Goal: Complete application form: Complete application form

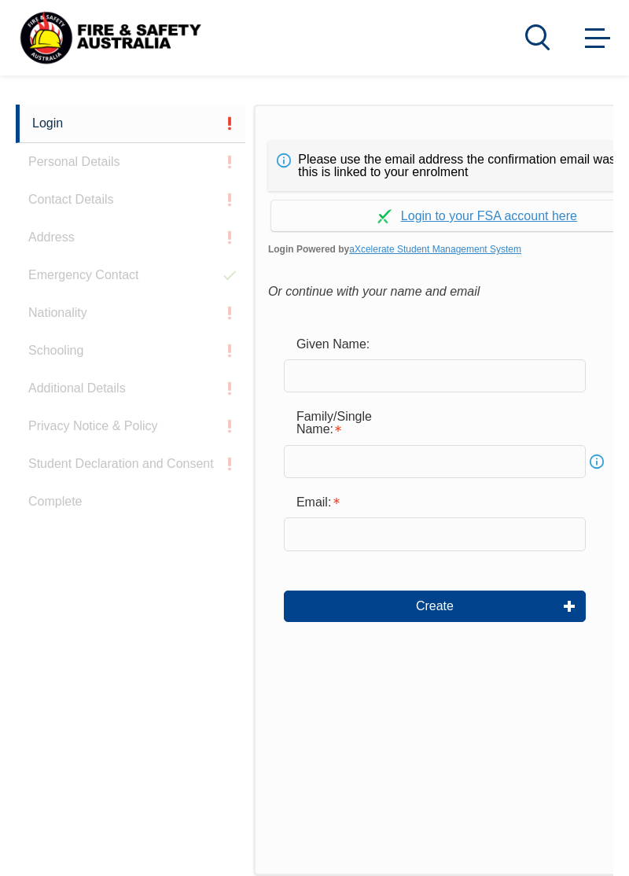
click at [454, 391] on input "text" at bounding box center [435, 375] width 302 height 33
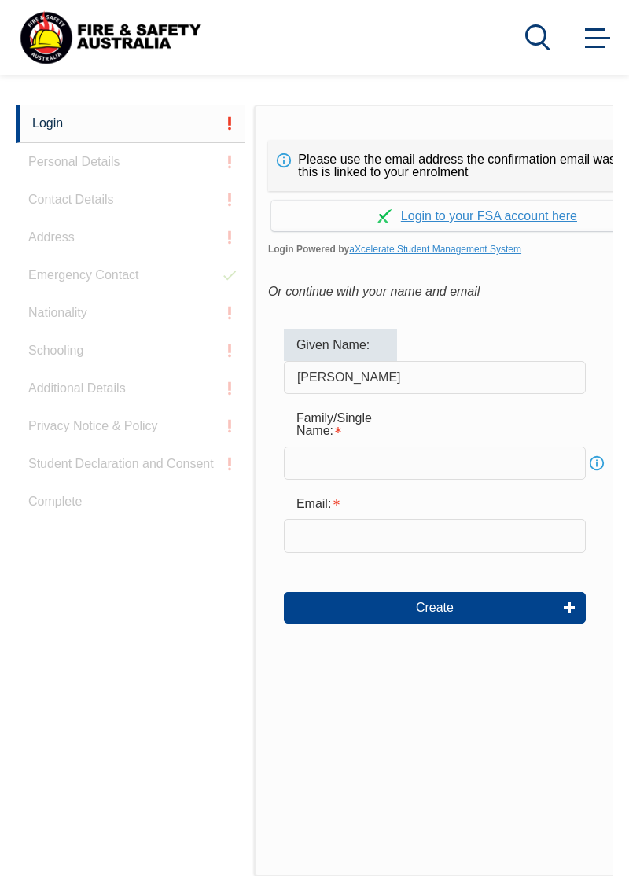
type input "[PERSON_NAME]"
click at [443, 479] on input "text" at bounding box center [435, 462] width 302 height 33
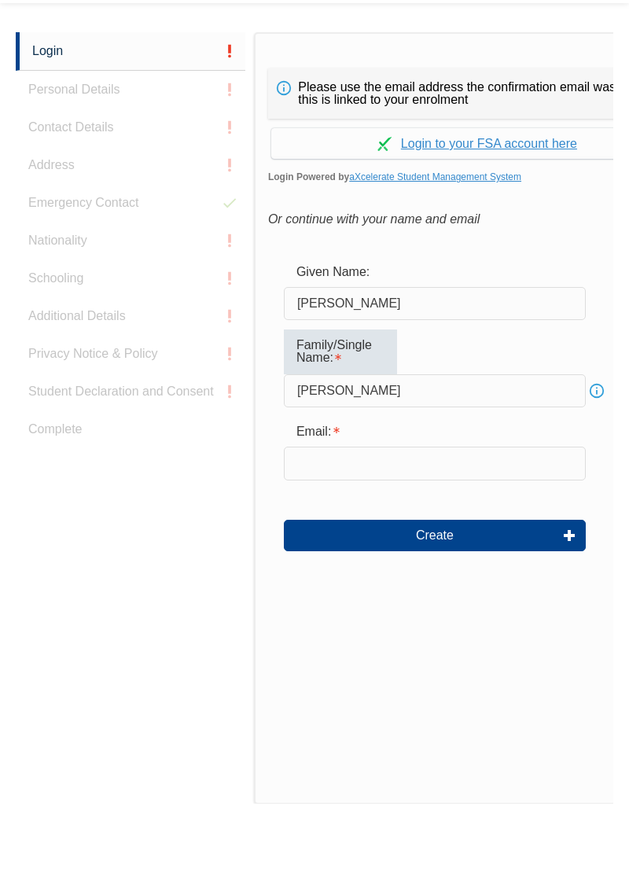
scroll to position [371, 0]
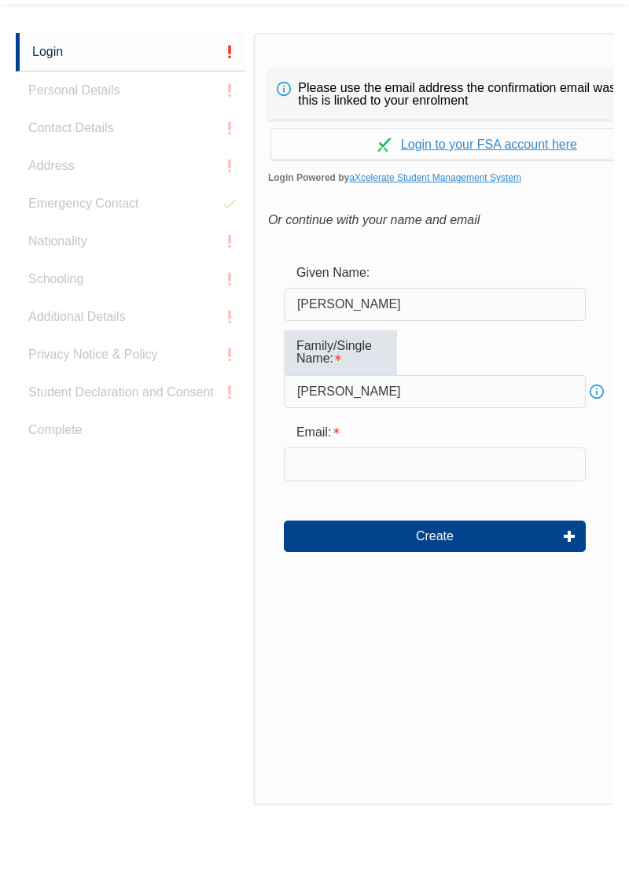
type input "[PERSON_NAME]"
click at [445, 552] on input "email" at bounding box center [435, 535] width 302 height 33
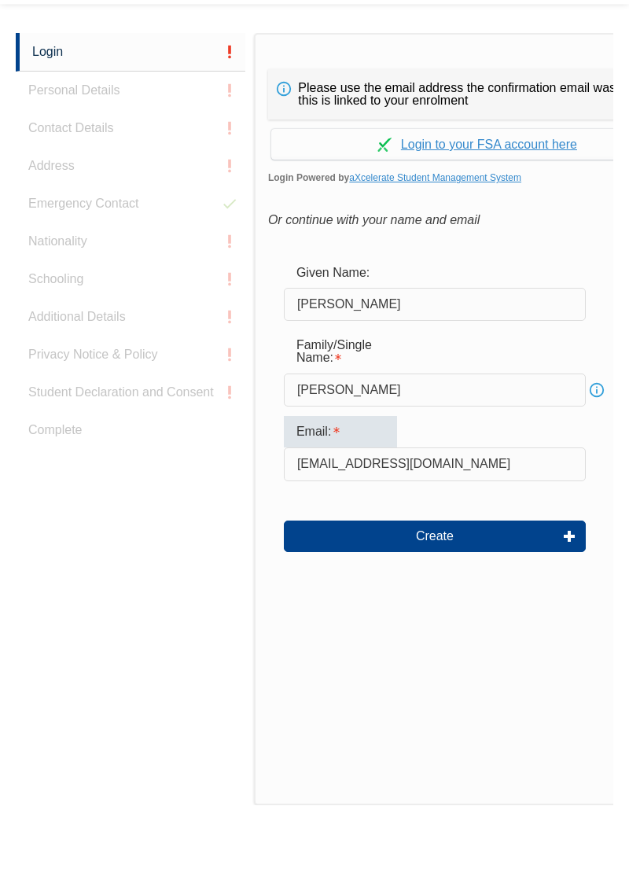
type input "[EMAIL_ADDRESS][DOMAIN_NAME]"
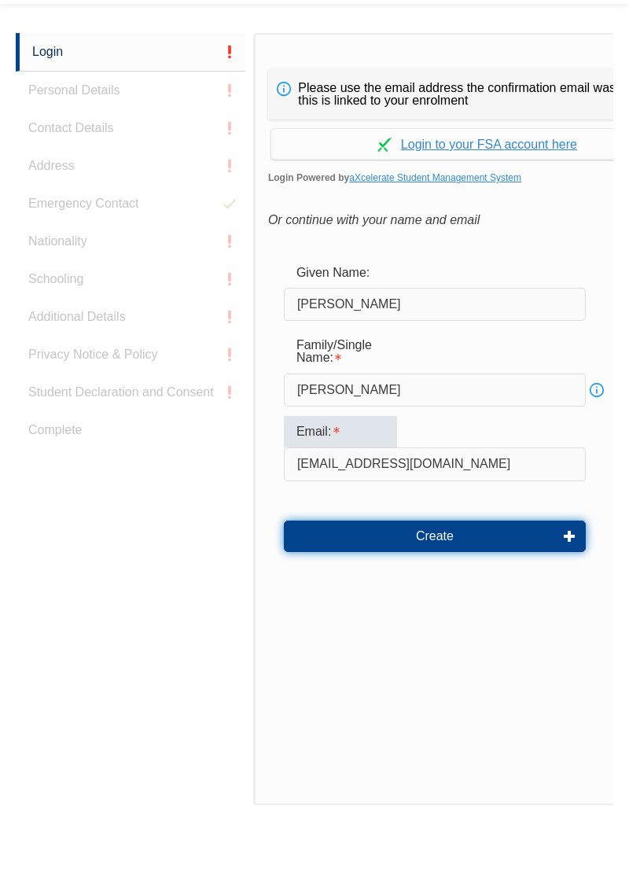
click at [522, 623] on button "Create" at bounding box center [435, 607] width 302 height 31
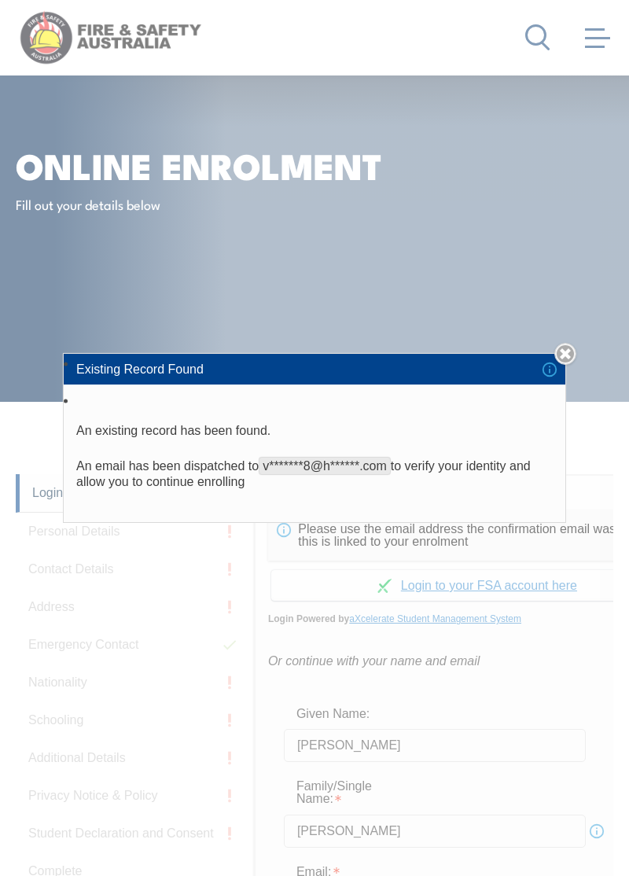
scroll to position [0, 0]
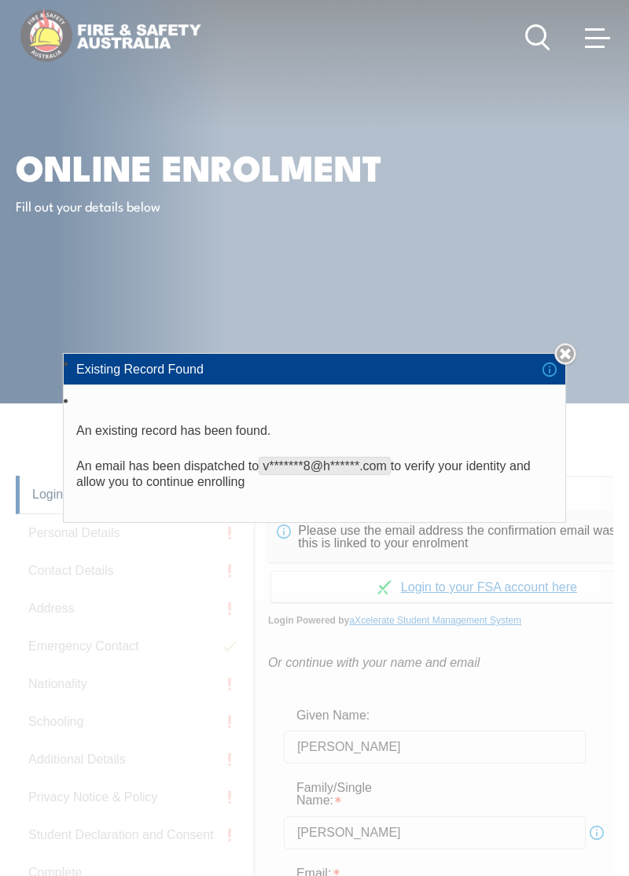
click at [566, 365] on link "Close" at bounding box center [565, 354] width 22 height 22
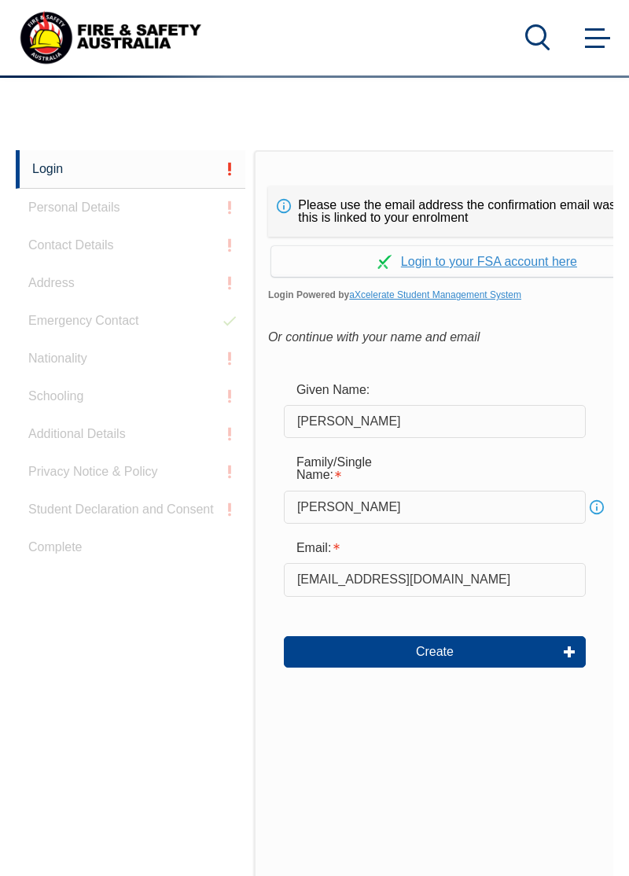
scroll to position [325, 0]
click at [501, 667] on button "Create" at bounding box center [435, 651] width 302 height 31
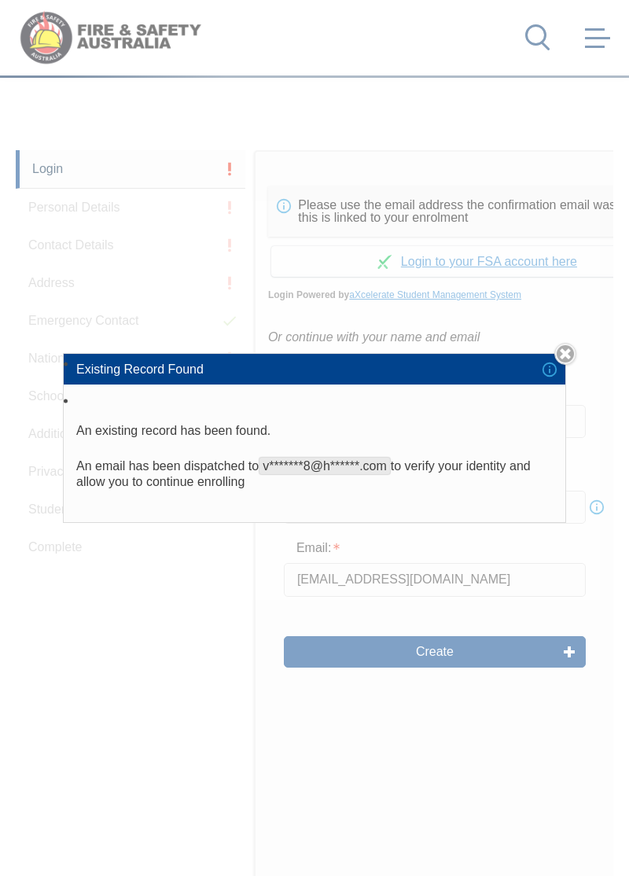
click at [564, 365] on link "Close" at bounding box center [565, 354] width 22 height 22
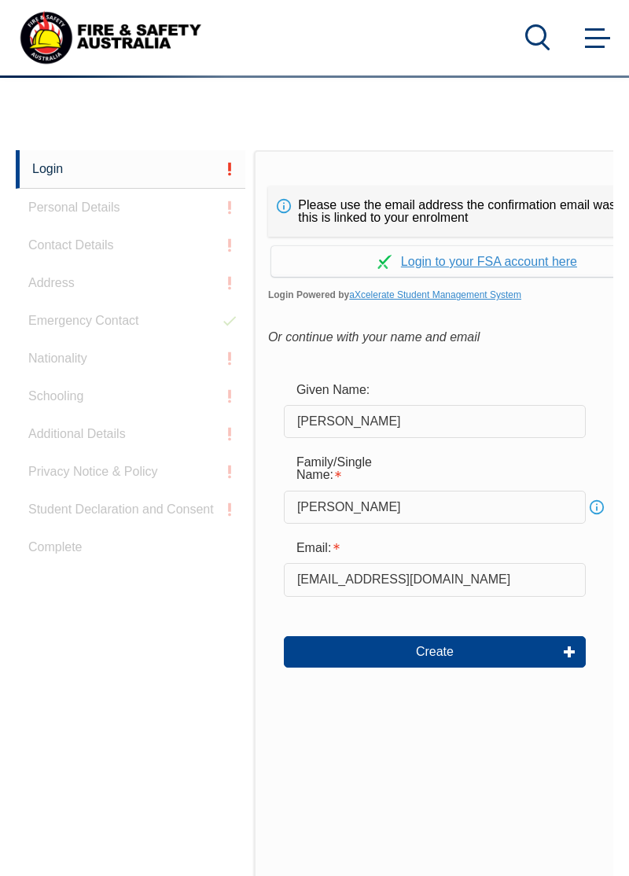
click at [494, 277] on link "Continue with aXcelerate" at bounding box center [477, 261] width 412 height 31
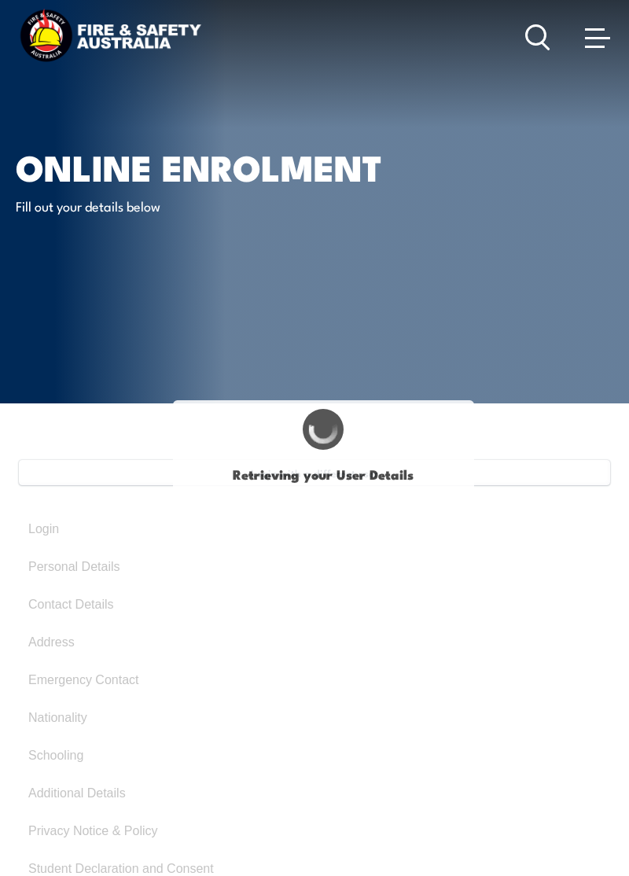
type input "Vic"
type input "Strother"
type input "July 23, 1958"
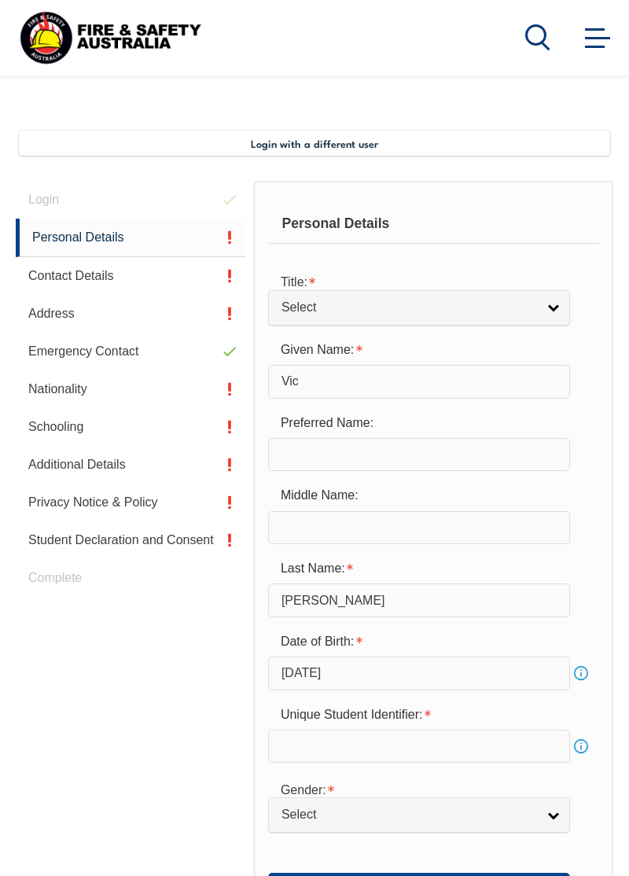
scroll to position [380, 0]
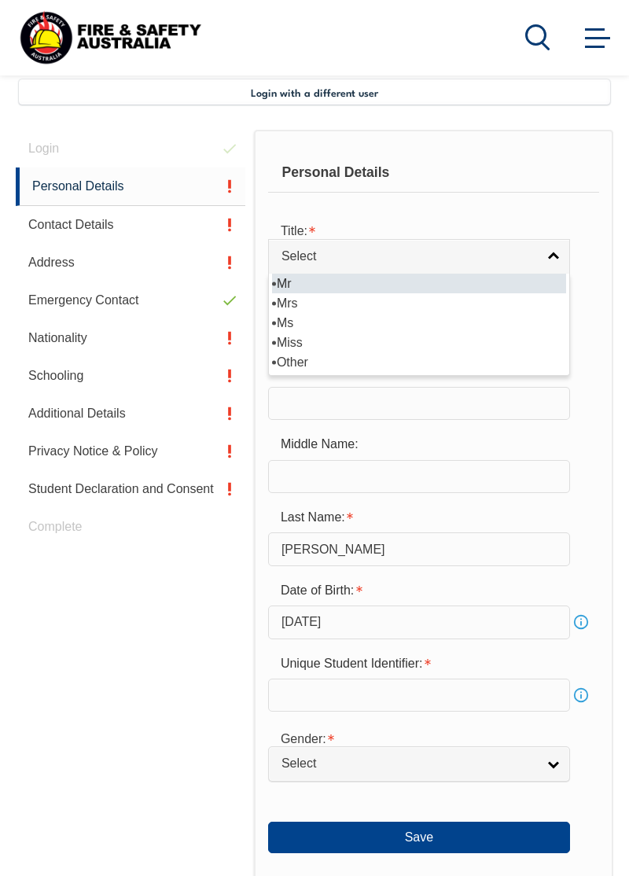
select select "Mr"
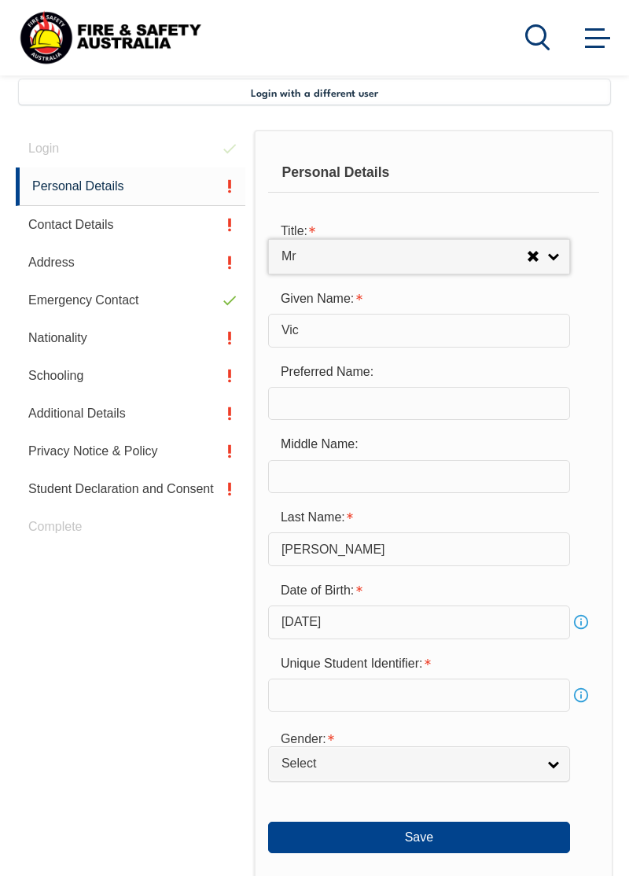
click at [441, 399] on input "text" at bounding box center [419, 403] width 302 height 33
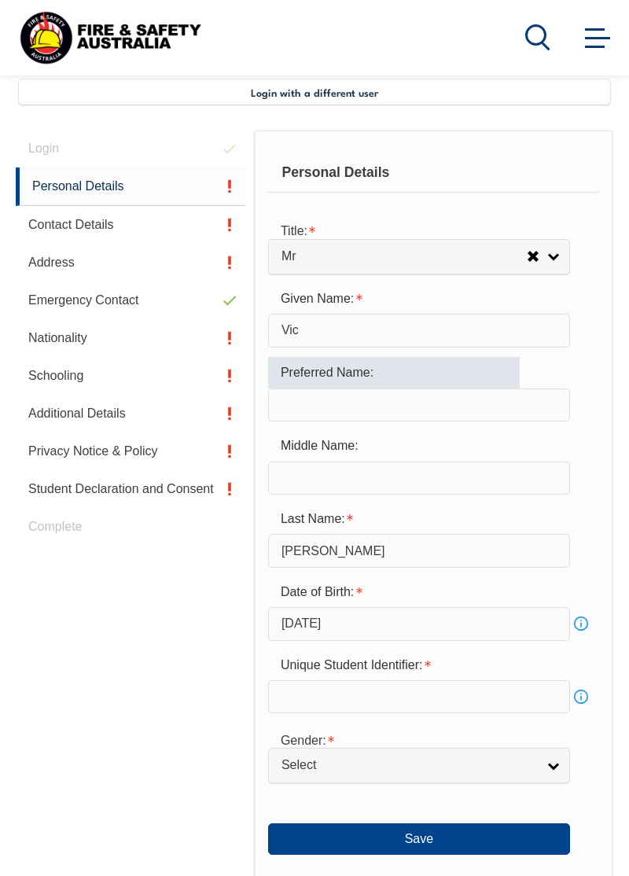
click at [453, 468] on input "text" at bounding box center [419, 477] width 302 height 33
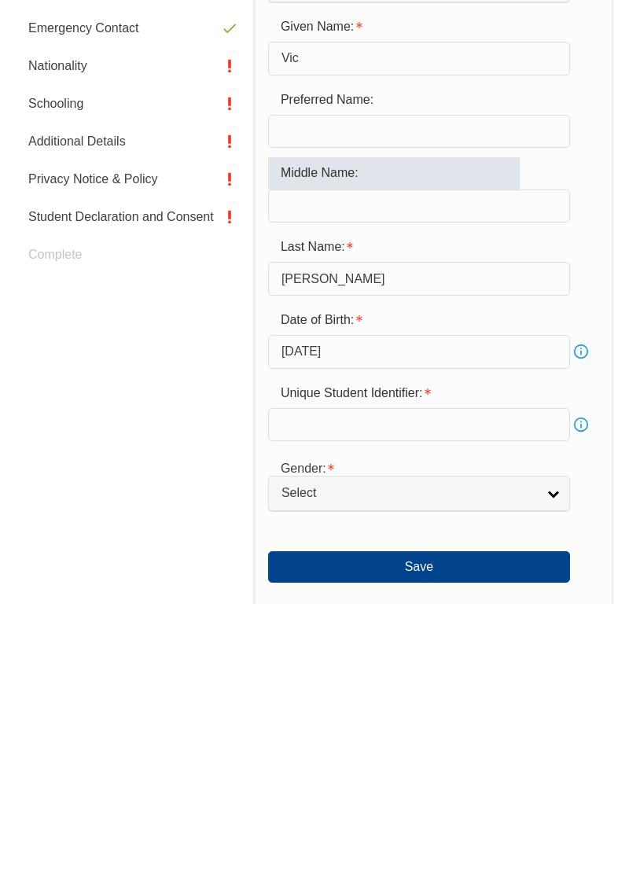
click at [458, 689] on input "text" at bounding box center [419, 696] width 302 height 33
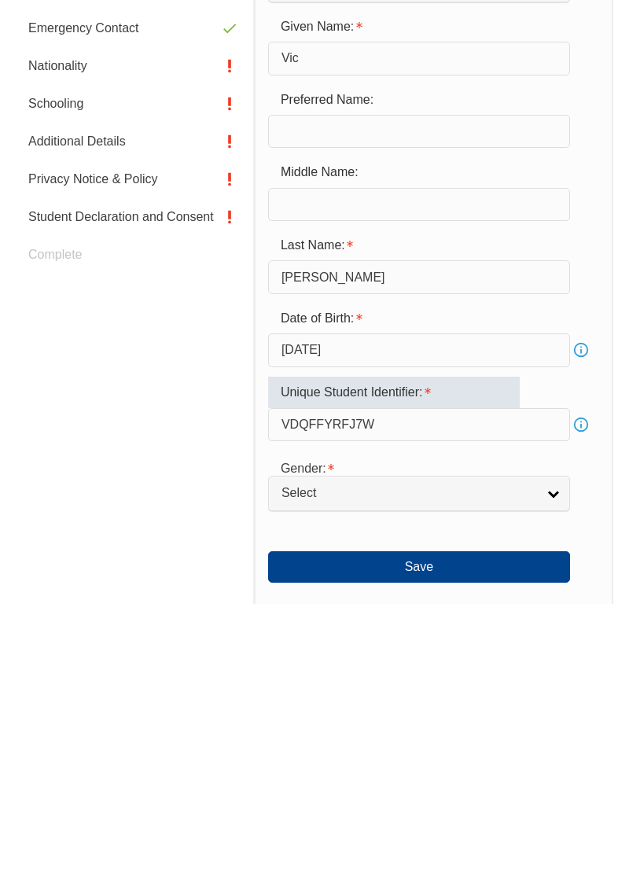
click at [314, 690] on input "VDQFFYRFJ7W" at bounding box center [419, 696] width 302 height 33
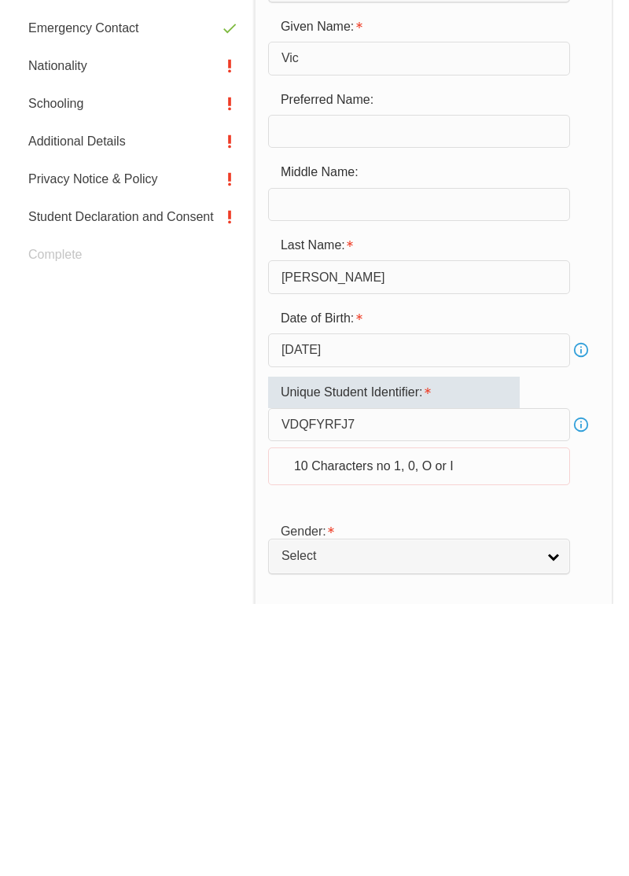
click at [362, 689] on input "VDQFYRFJ7" at bounding box center [419, 696] width 302 height 33
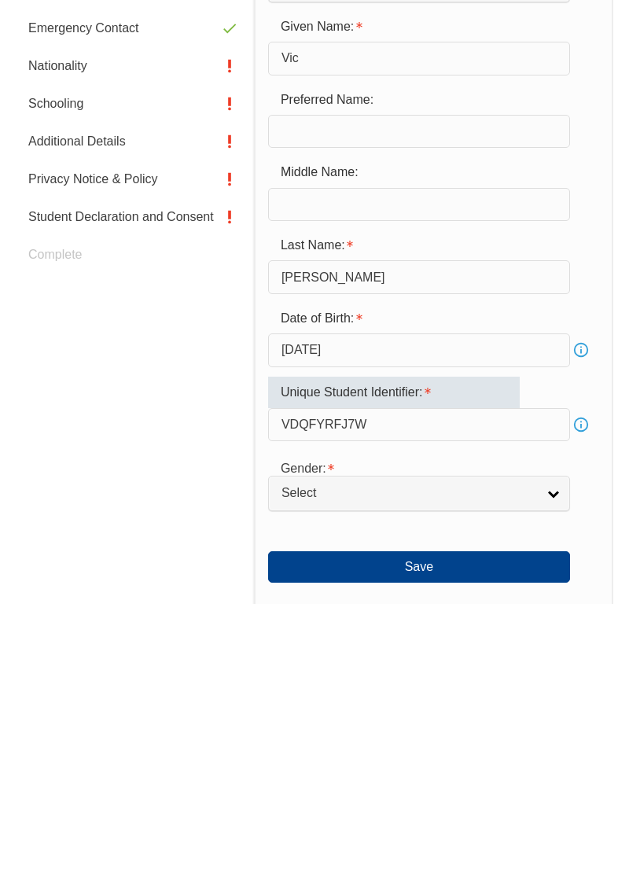
type input "VDQFYRFJ7W"
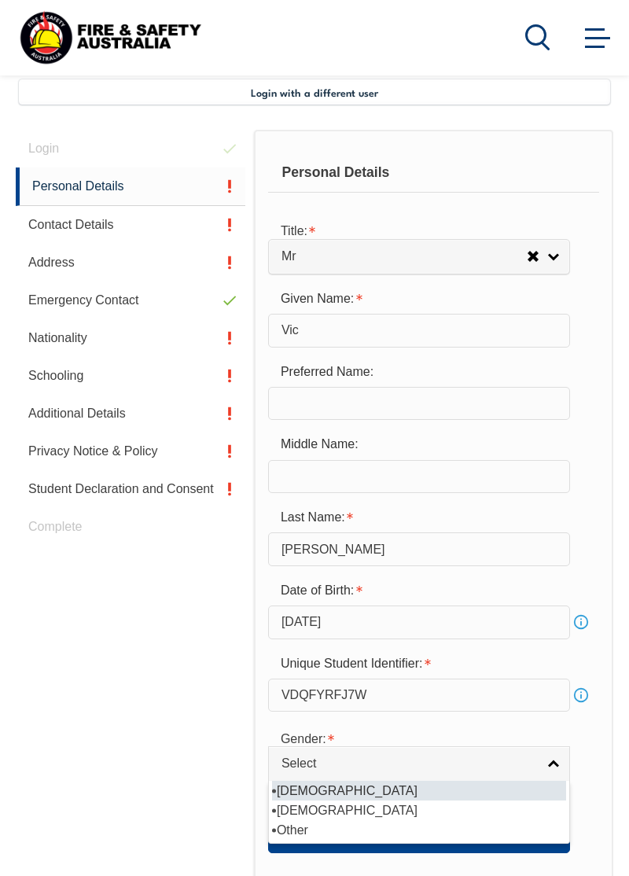
select select "M"
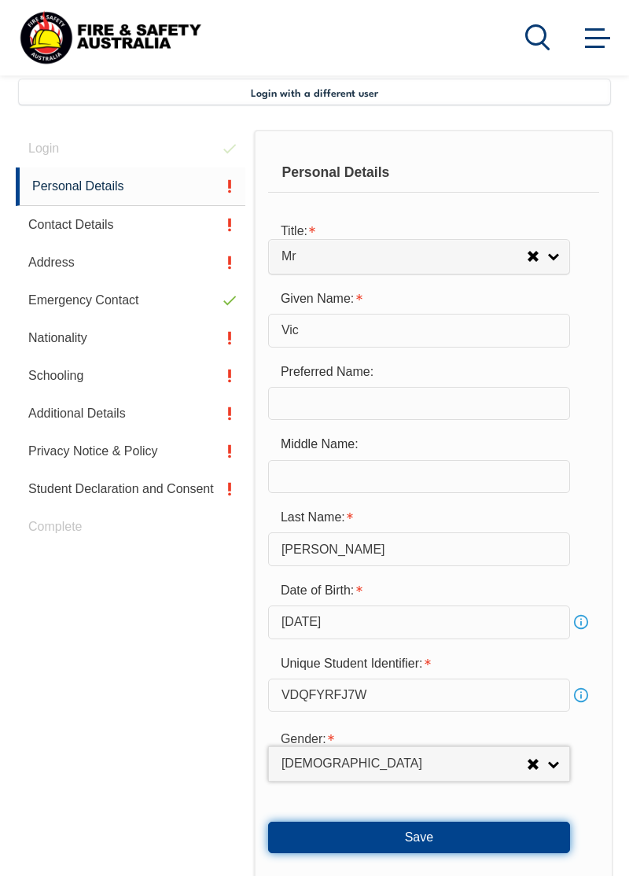
click at [497, 832] on button "Save" at bounding box center [419, 836] width 302 height 31
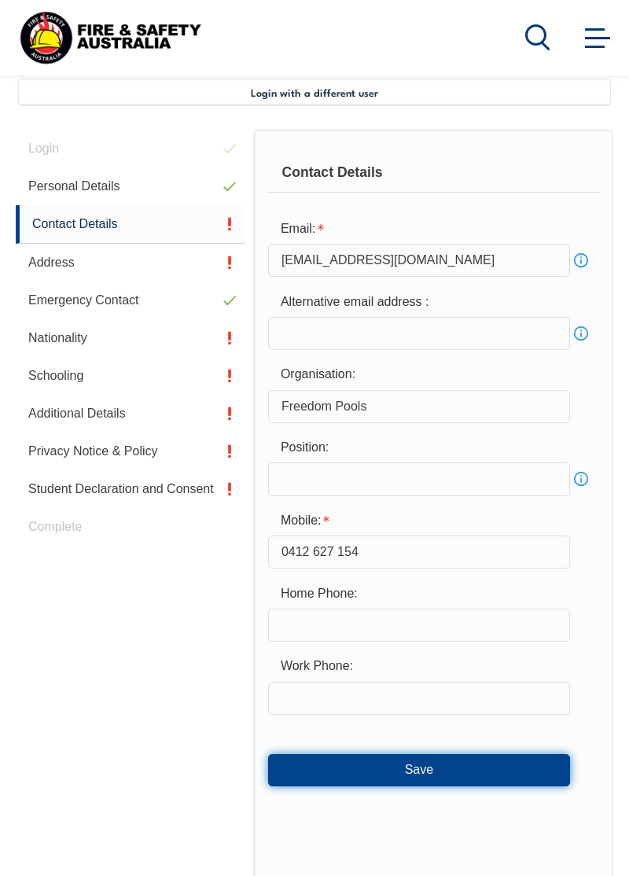
click at [450, 763] on button "Save" at bounding box center [419, 769] width 302 height 31
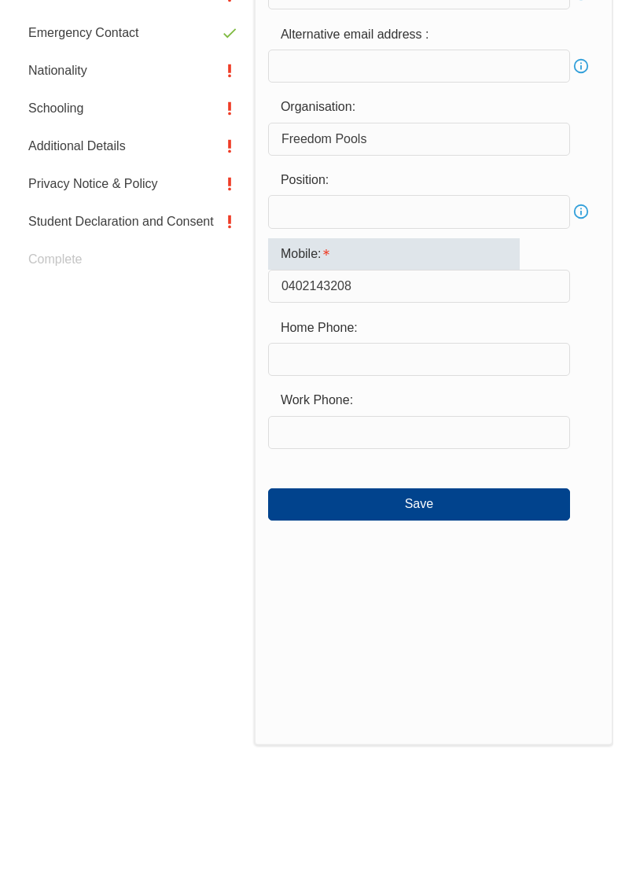
scroll to position [542, 0]
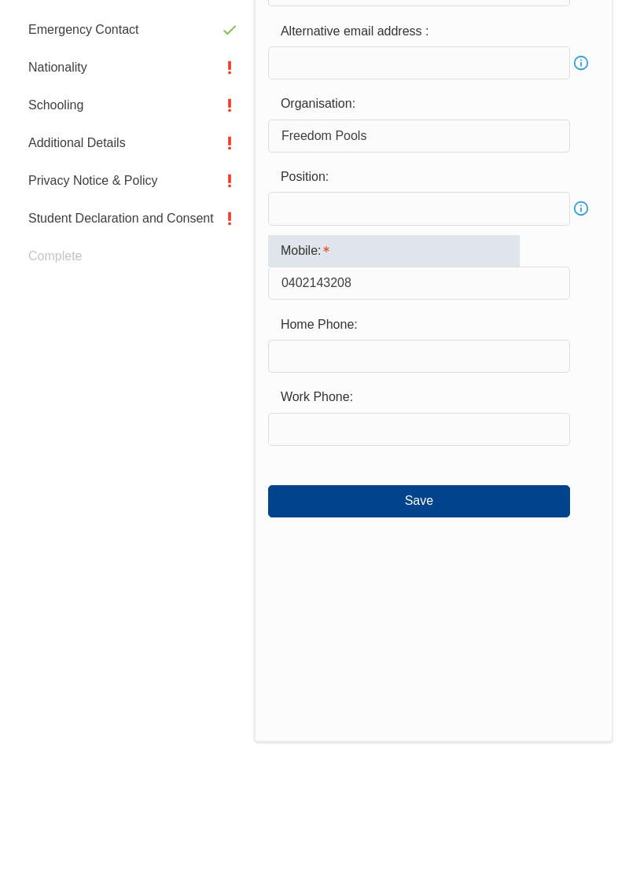
type input "0402143208"
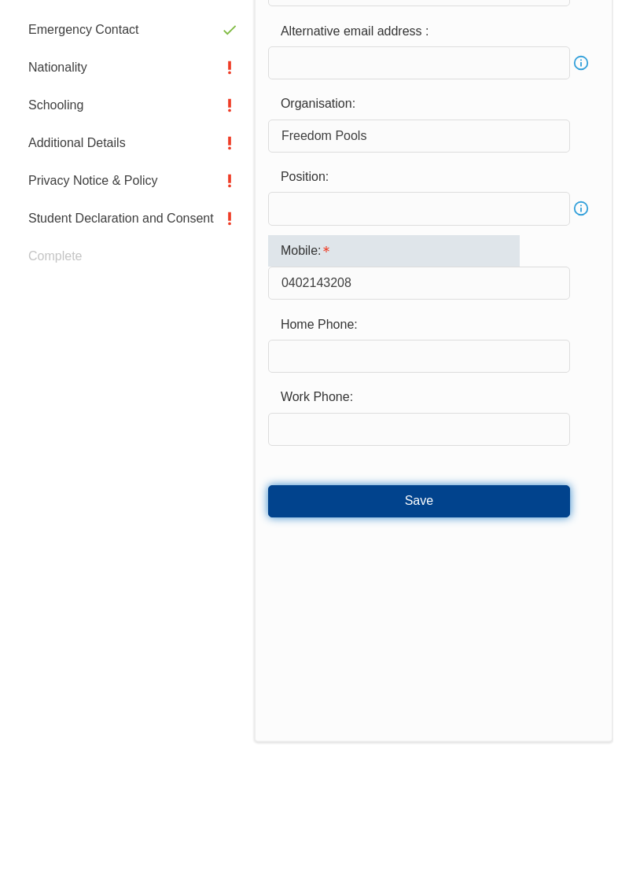
click at [514, 598] on button "Save" at bounding box center [419, 609] width 302 height 31
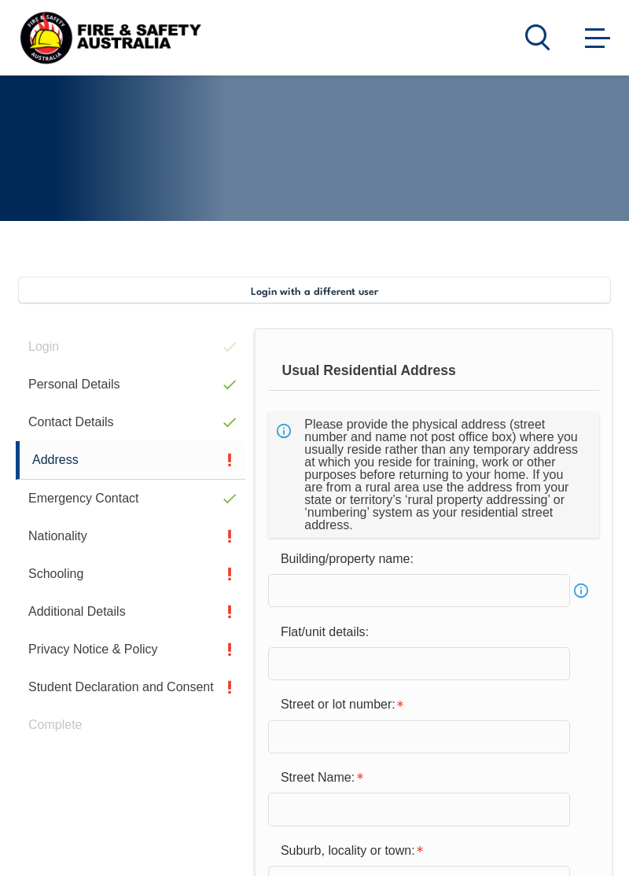
scroll to position [183, 0]
click at [478, 752] on input "text" at bounding box center [419, 735] width 302 height 33
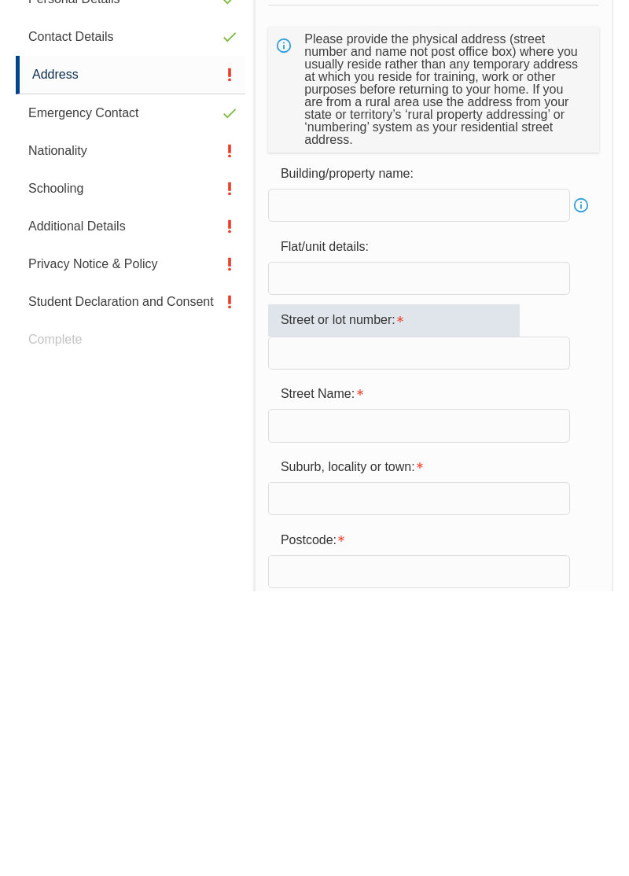
scroll to position [373, 0]
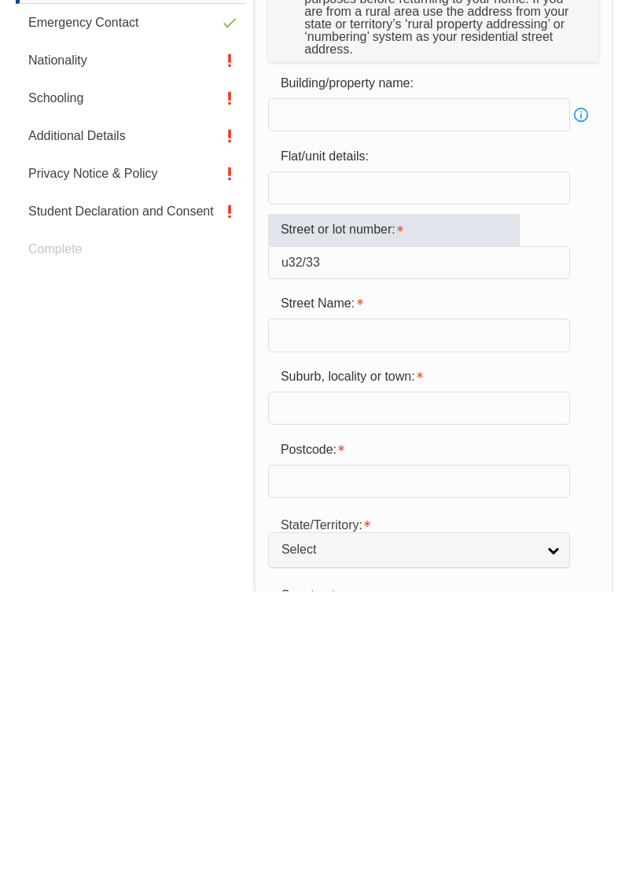
type input "u32/33"
click at [456, 603] on div "Street Name:" at bounding box center [394, 588] width 252 height 30
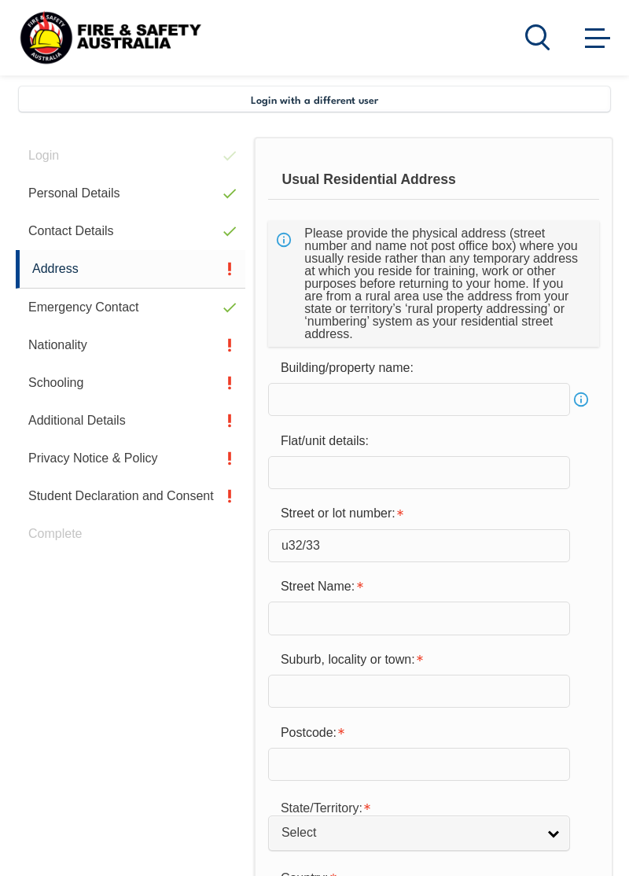
click at [391, 634] on input "text" at bounding box center [419, 617] width 302 height 33
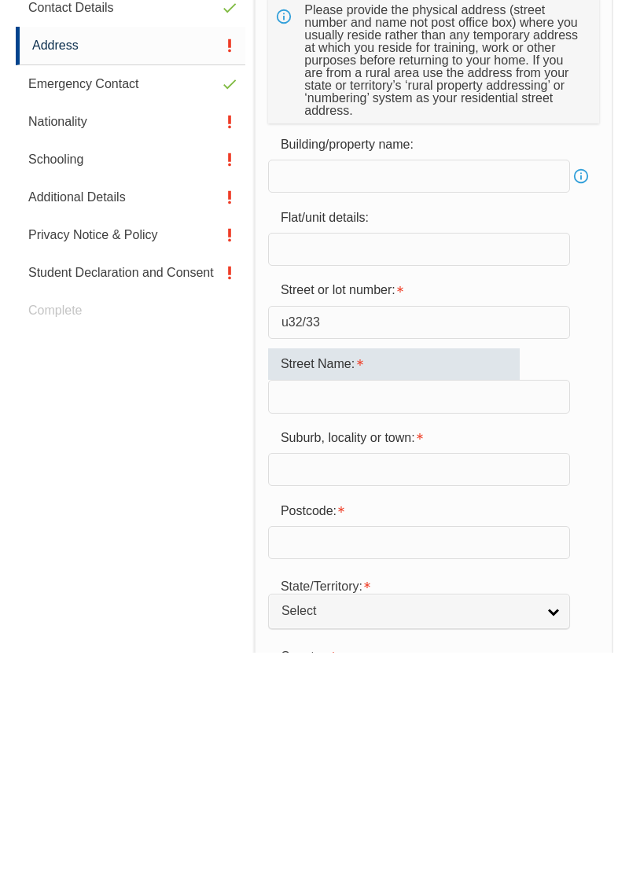
scroll to position [446, 0]
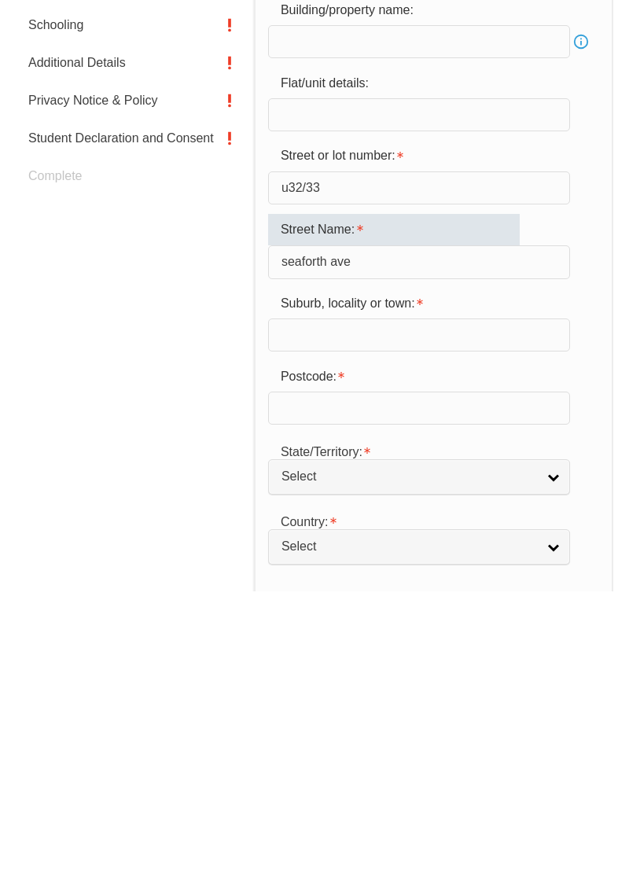
type input "seaforth ave"
click at [483, 636] on input "text" at bounding box center [419, 619] width 302 height 33
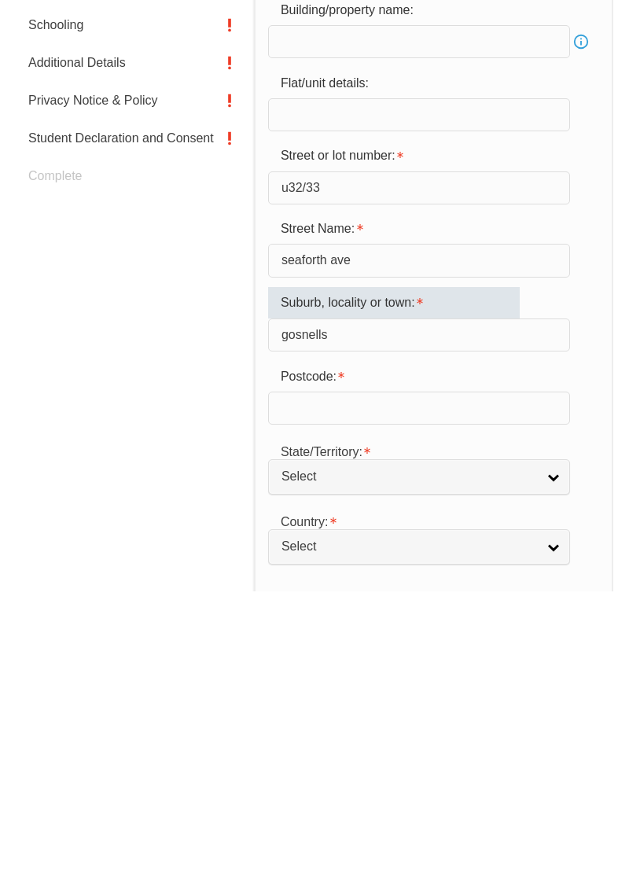
type input "gosnells"
click at [478, 675] on div "Postcode:" at bounding box center [394, 660] width 252 height 30
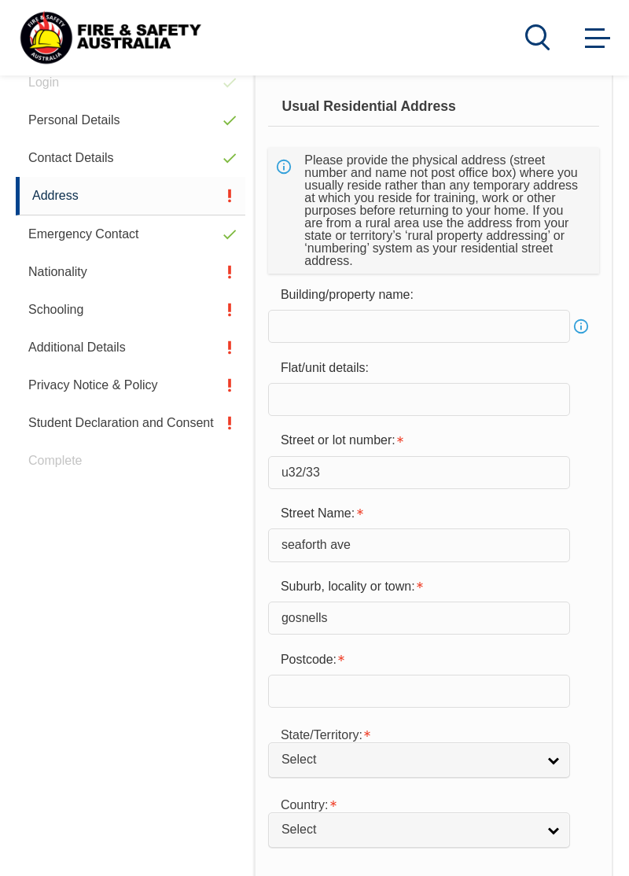
click at [406, 707] on input "text" at bounding box center [419, 690] width 302 height 33
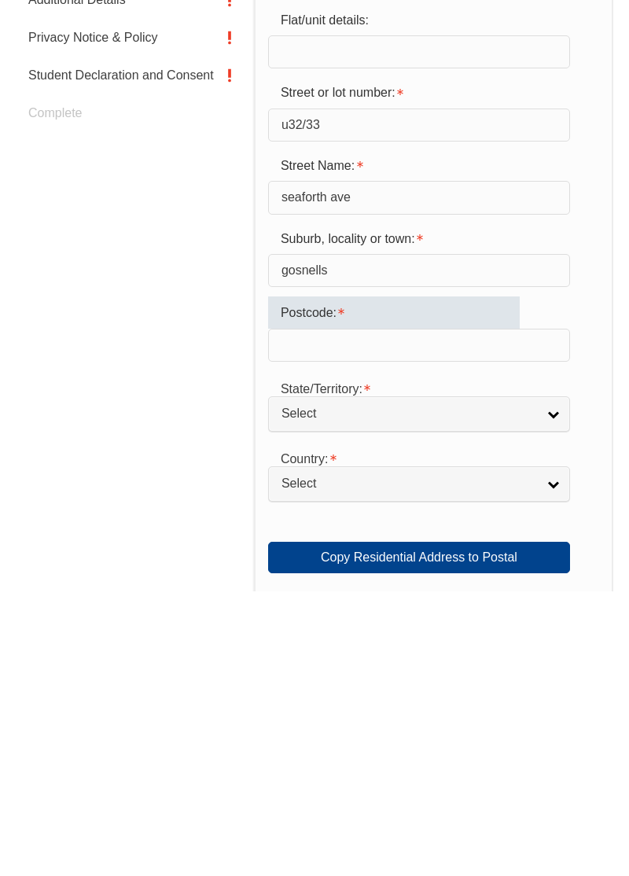
scroll to position [592, 0]
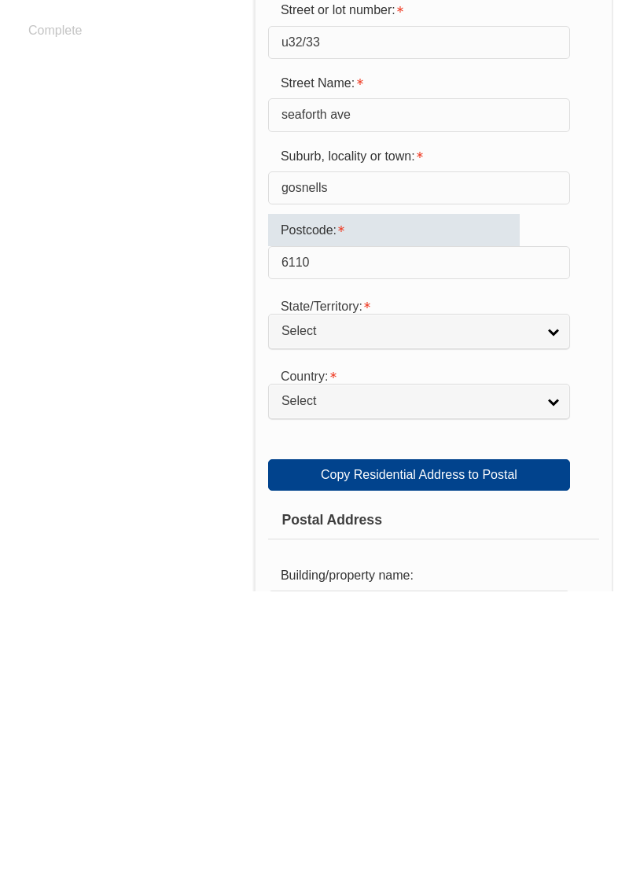
type input "6110"
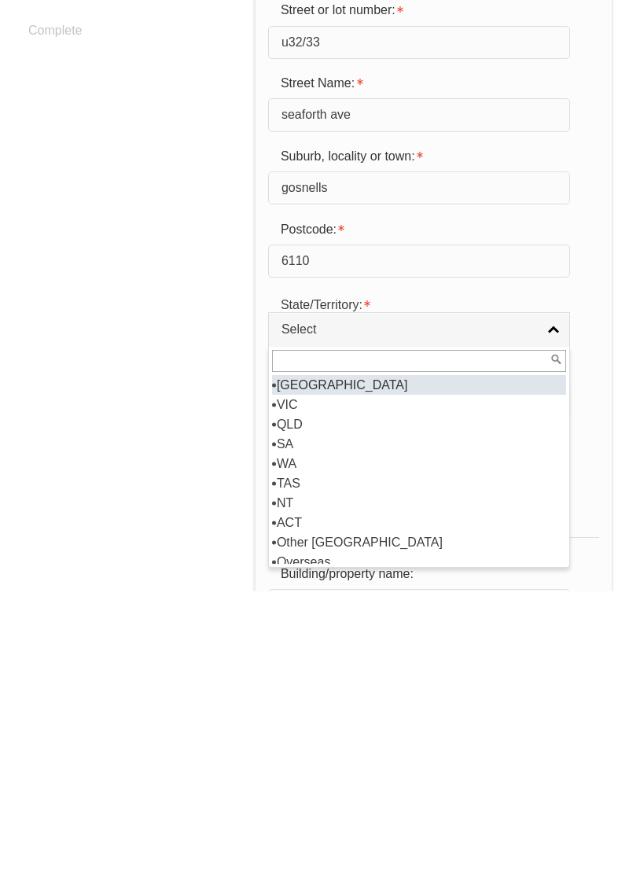
select select "WA"
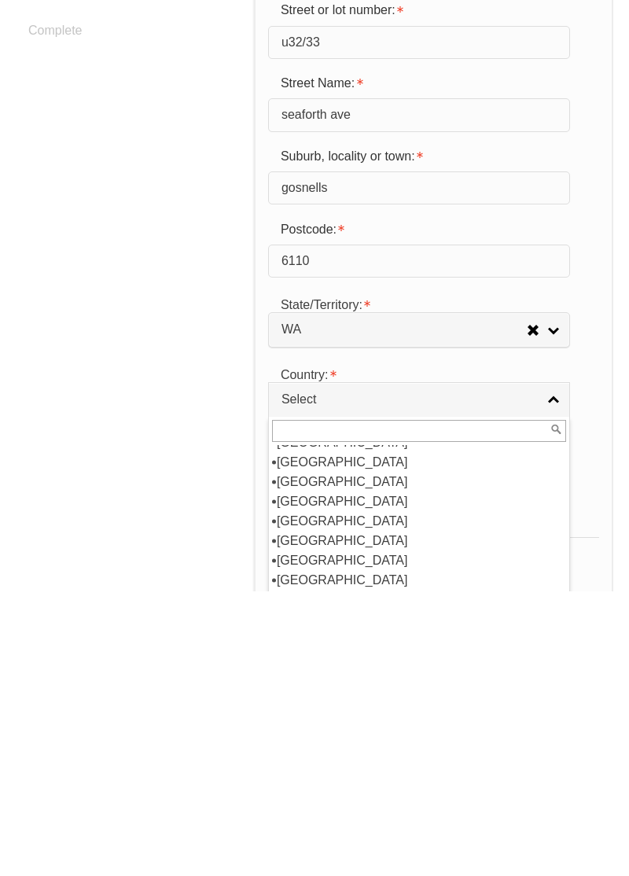
scroll to position [269, 0]
select select "1101"
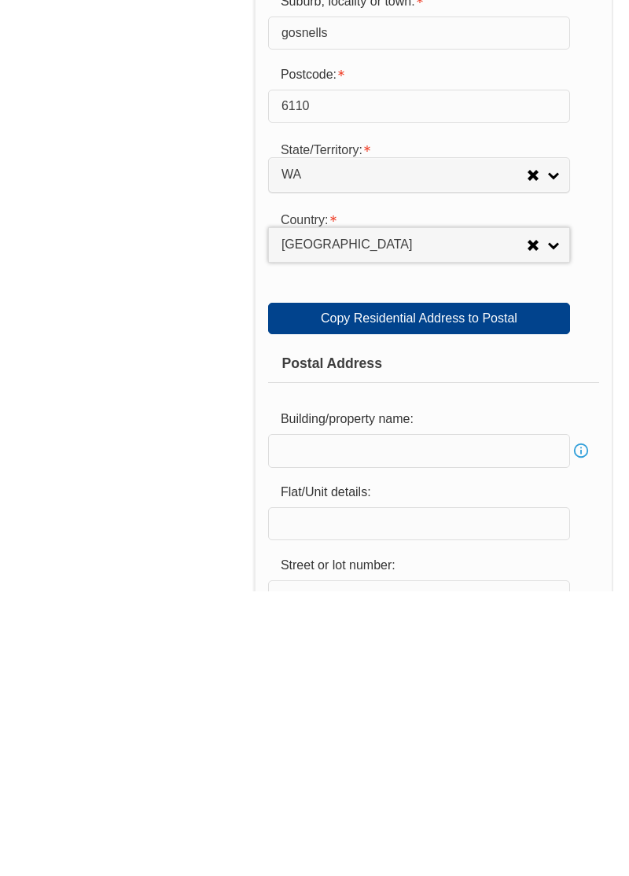
scroll to position [747, 0]
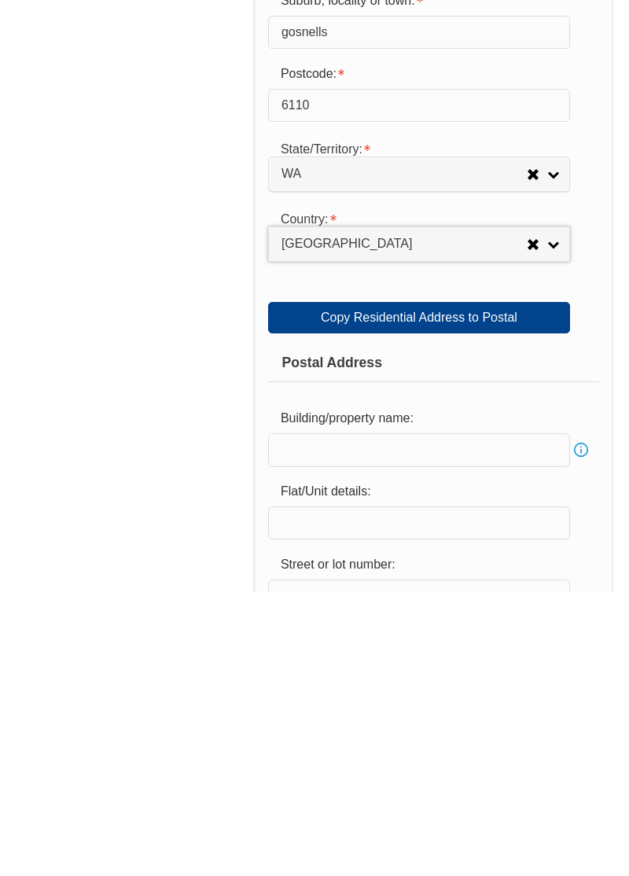
click at [516, 586] on div "Copy Residential Address to Postal:" at bounding box center [394, 571] width 252 height 30
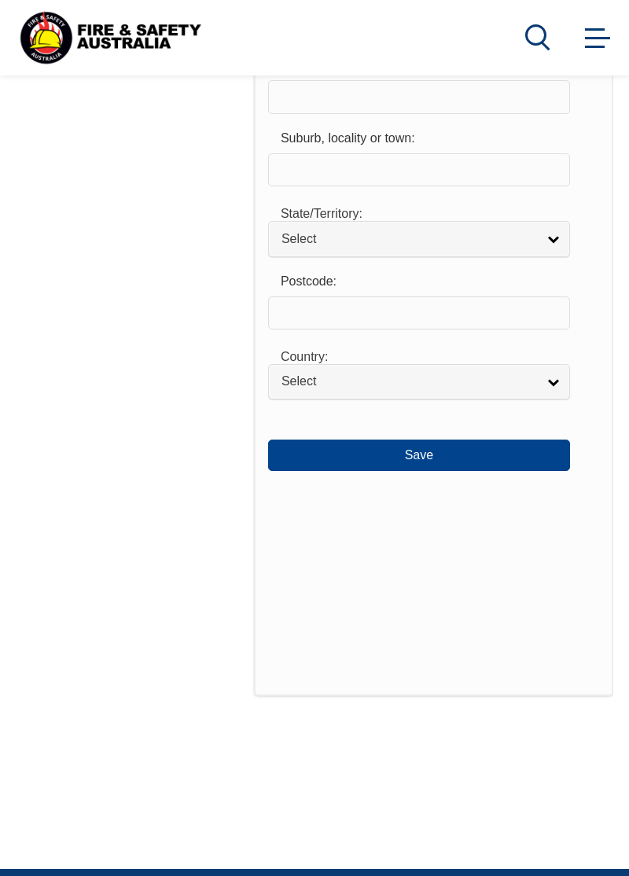
scroll to position [1677, 0]
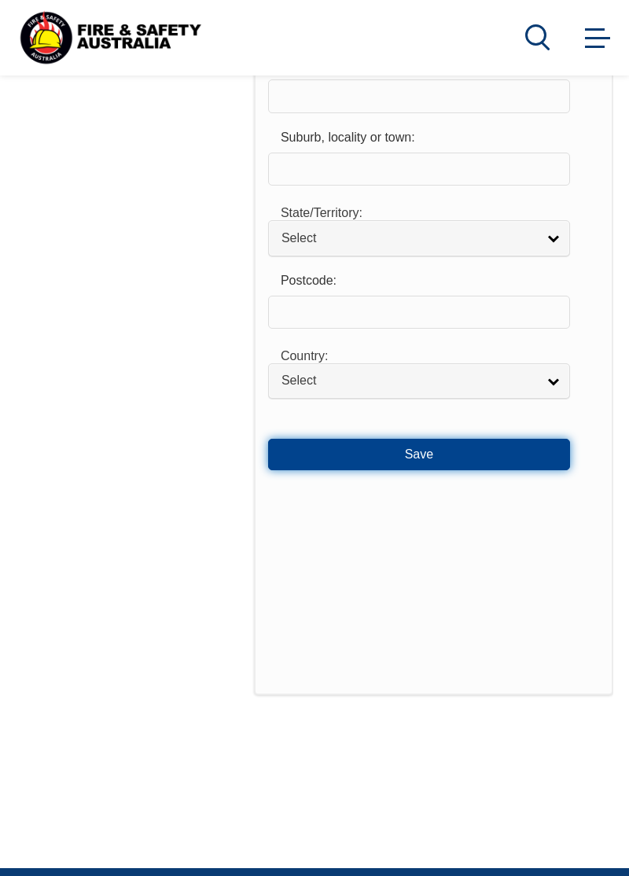
click at [429, 470] on button "Save" at bounding box center [419, 454] width 302 height 31
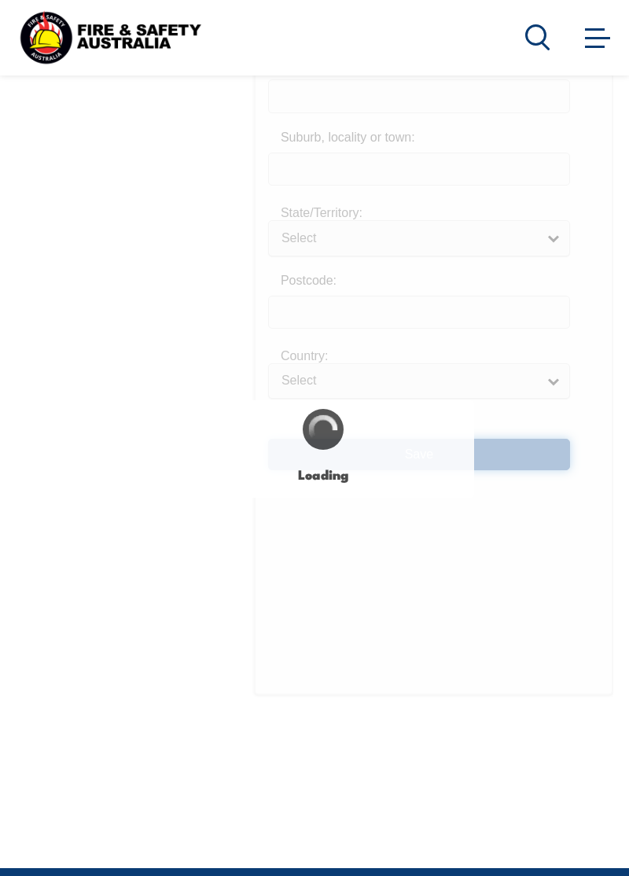
type input "u32/33"
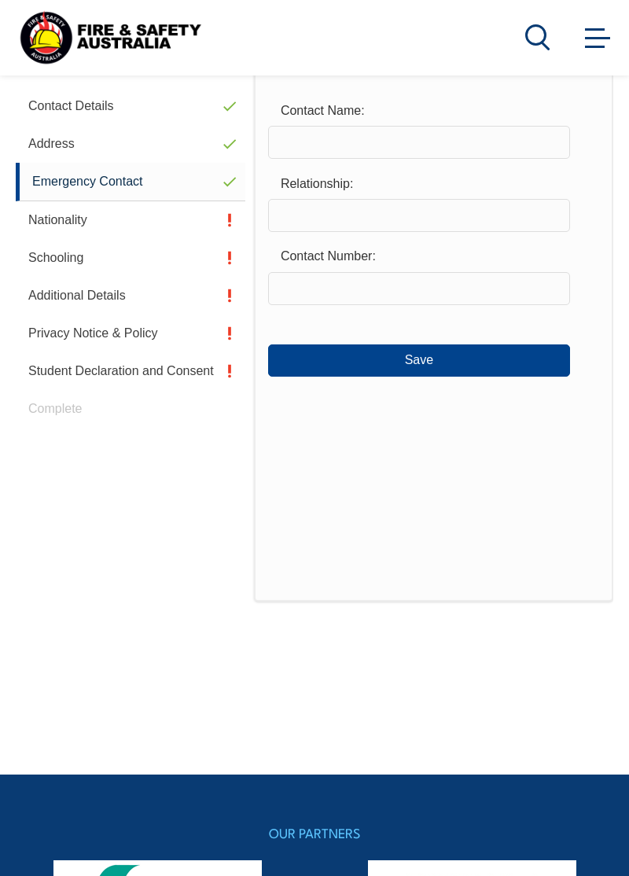
scroll to position [380, 0]
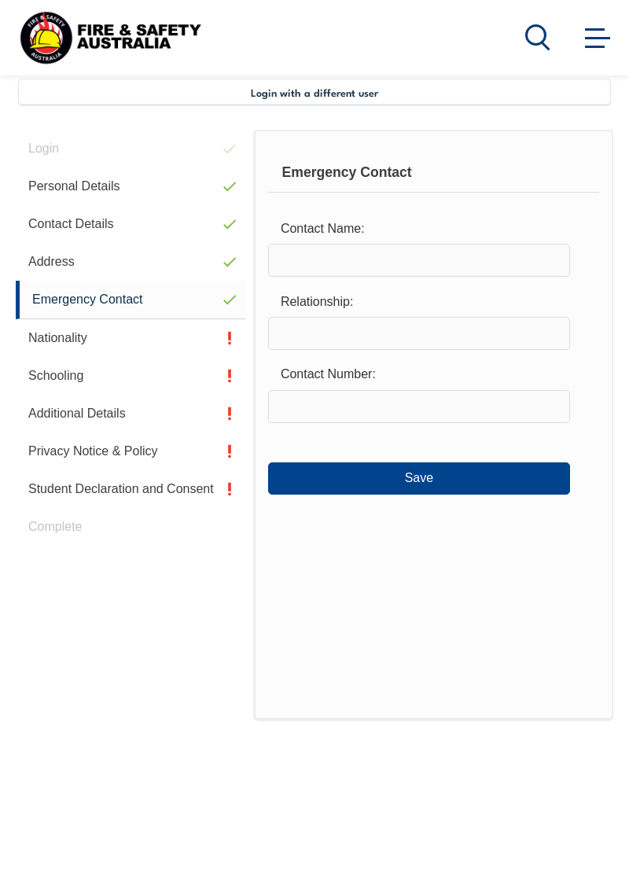
click at [409, 256] on input "text" at bounding box center [419, 260] width 302 height 33
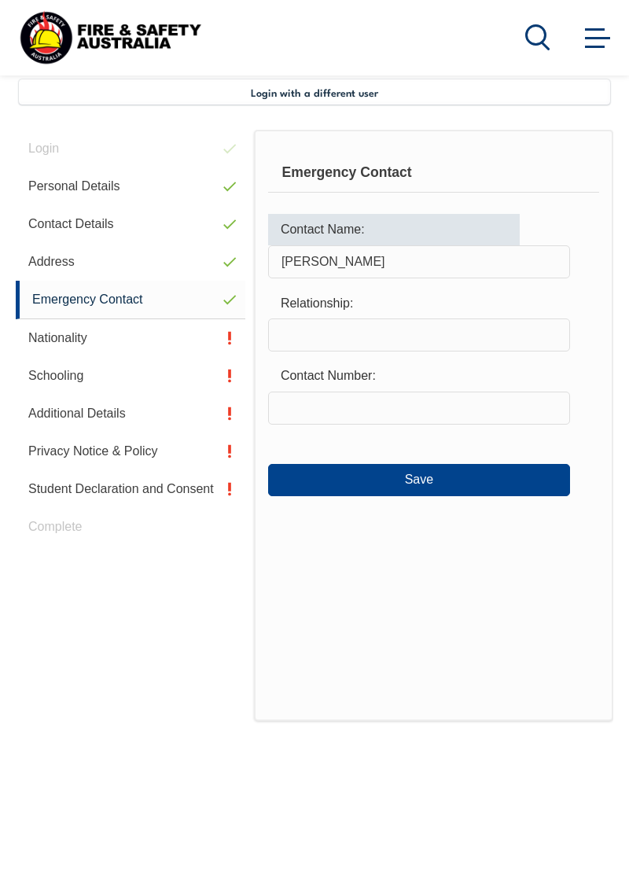
type input "Cherie"
click at [410, 326] on input "text" at bounding box center [419, 334] width 302 height 33
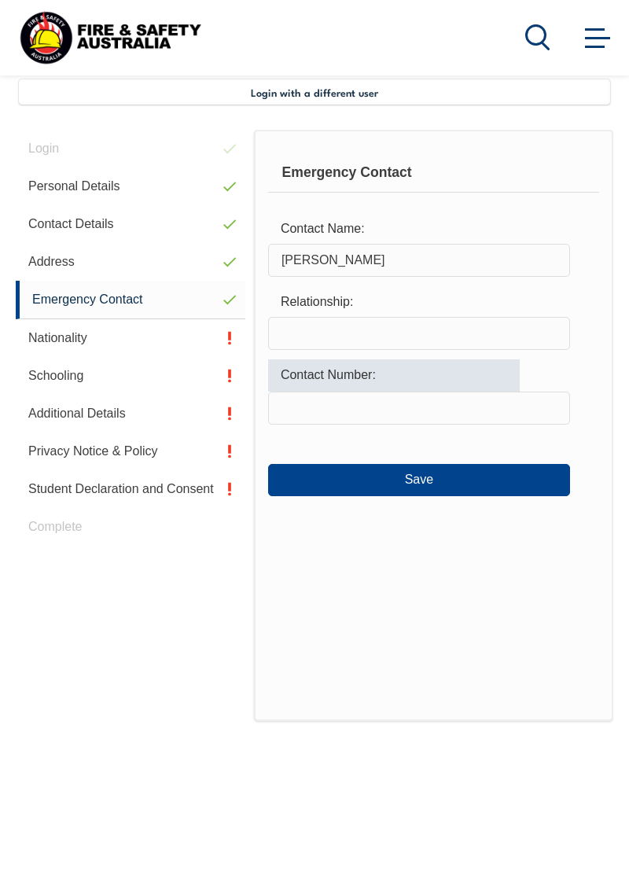
click at [418, 329] on input "text" at bounding box center [419, 333] width 302 height 33
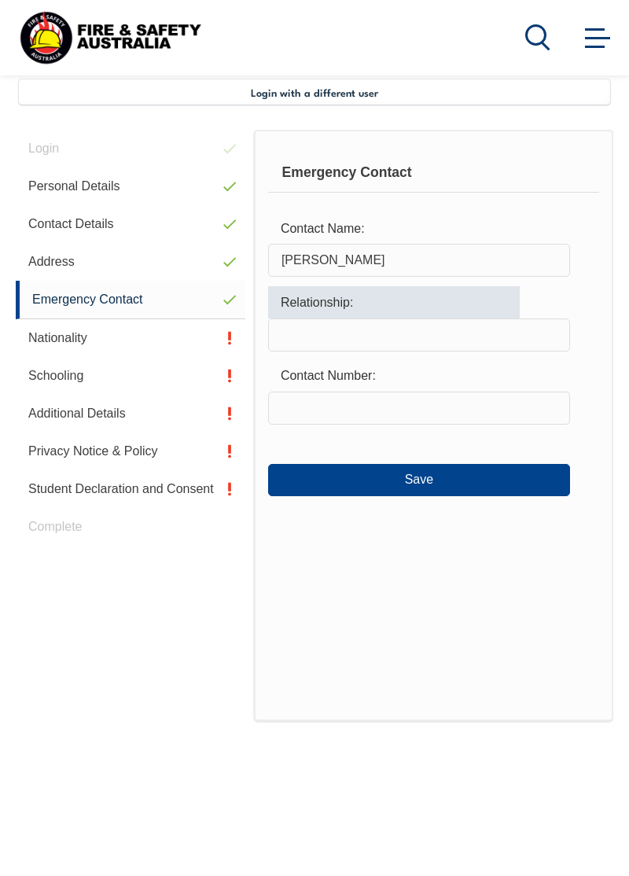
click at [402, 400] on input "text" at bounding box center [419, 407] width 302 height 33
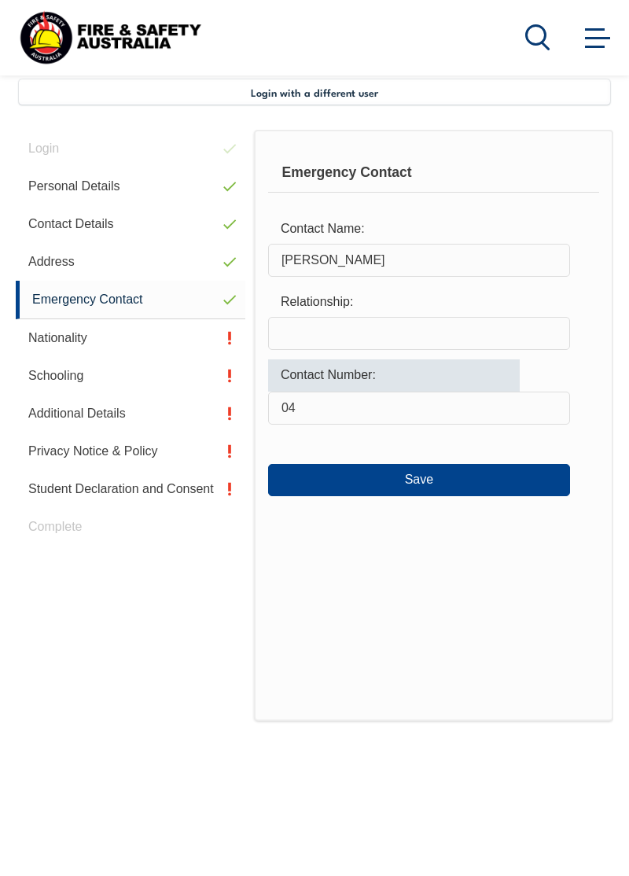
type input "0"
click at [340, 258] on input "Cherie" at bounding box center [419, 260] width 302 height 33
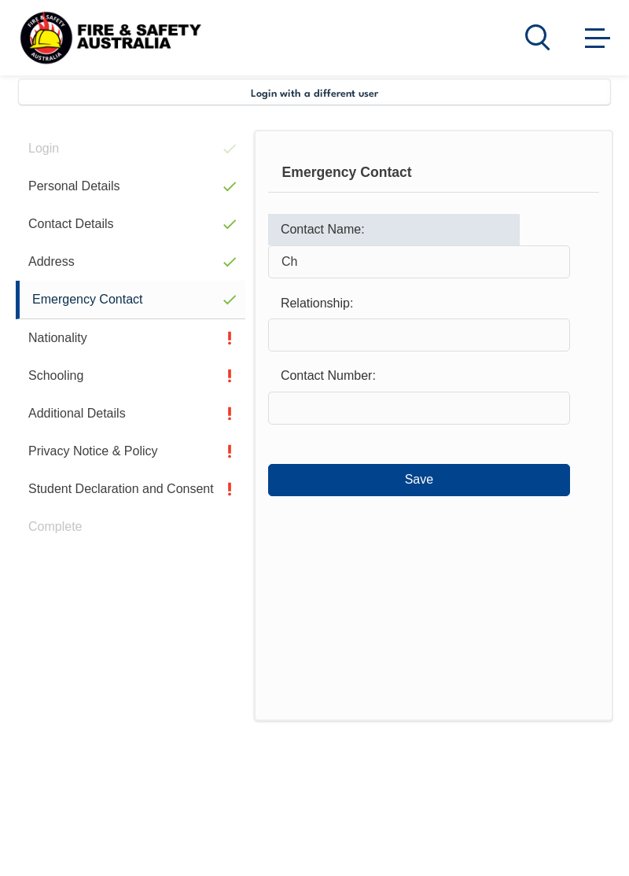
type input "C"
click at [521, 472] on button "Save" at bounding box center [419, 479] width 302 height 31
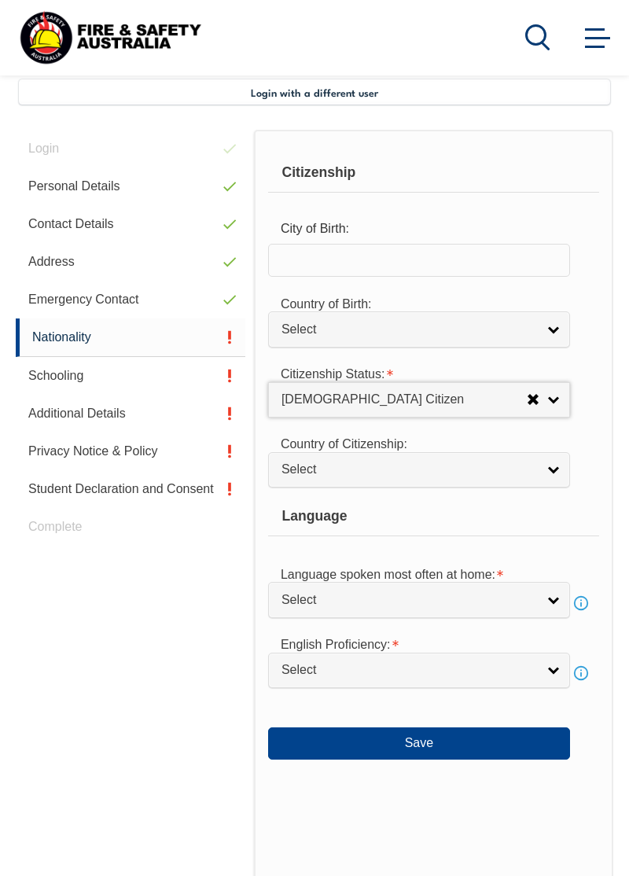
select select "1"
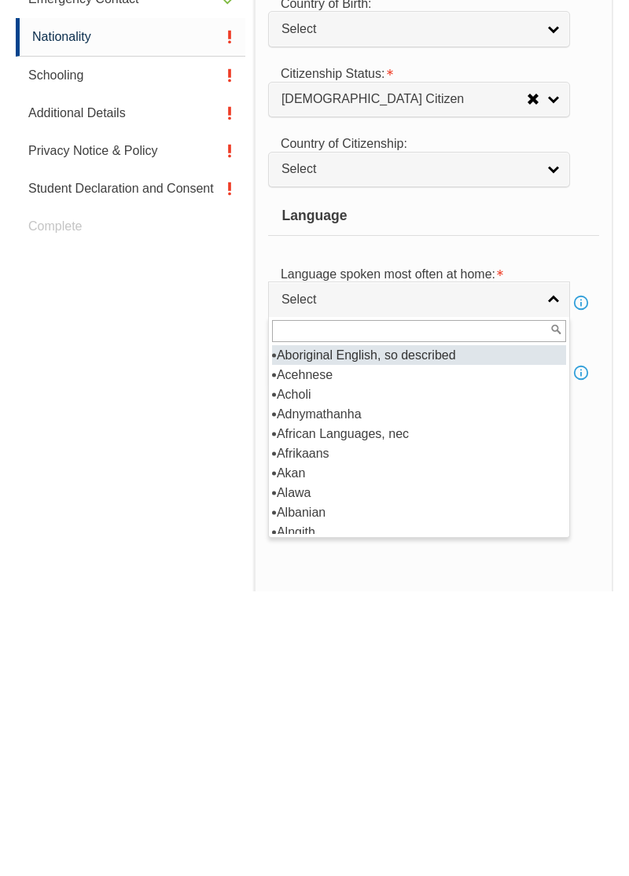
scroll to position [397, 0]
select select "8998"
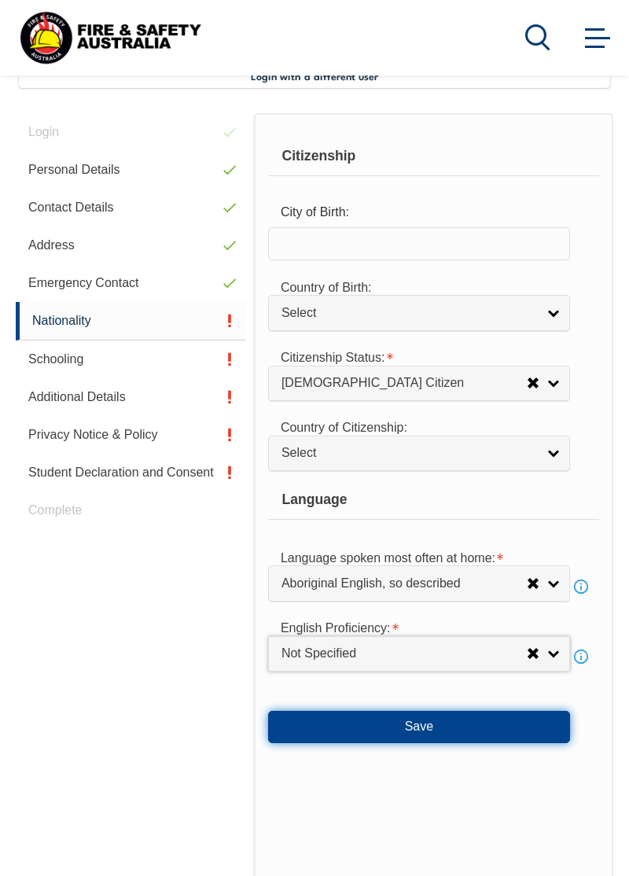
click at [510, 727] on button "Save" at bounding box center [419, 726] width 302 height 31
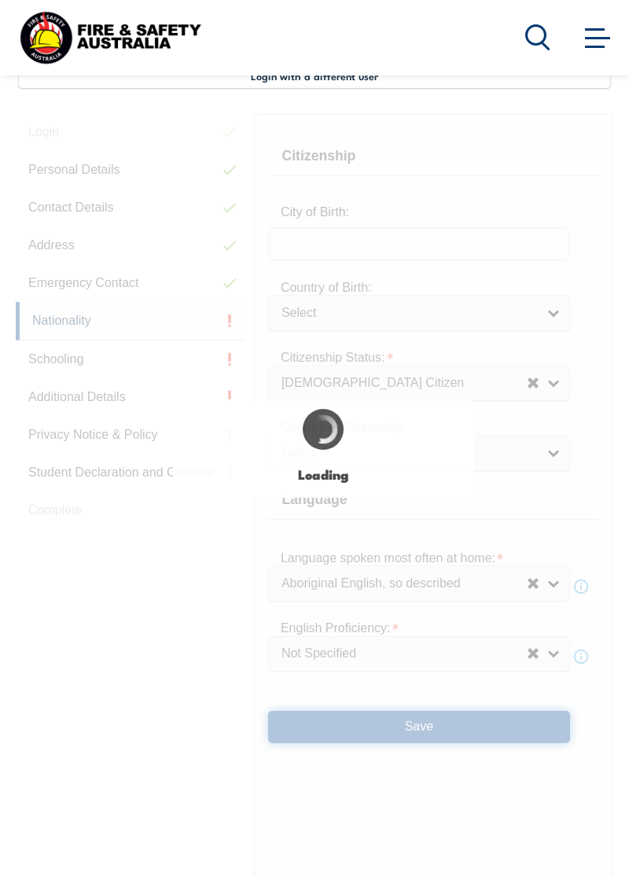
select select "false"
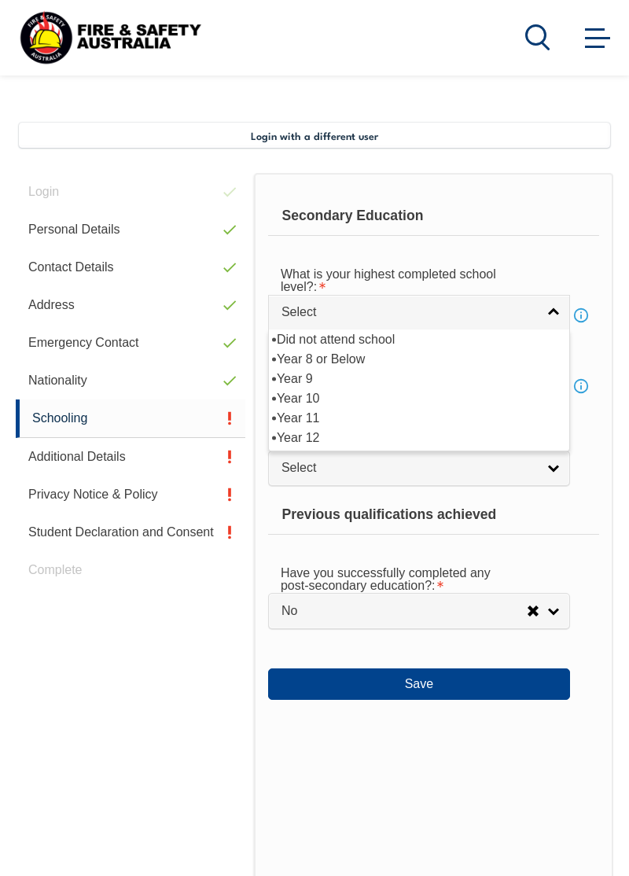
scroll to position [336, 0]
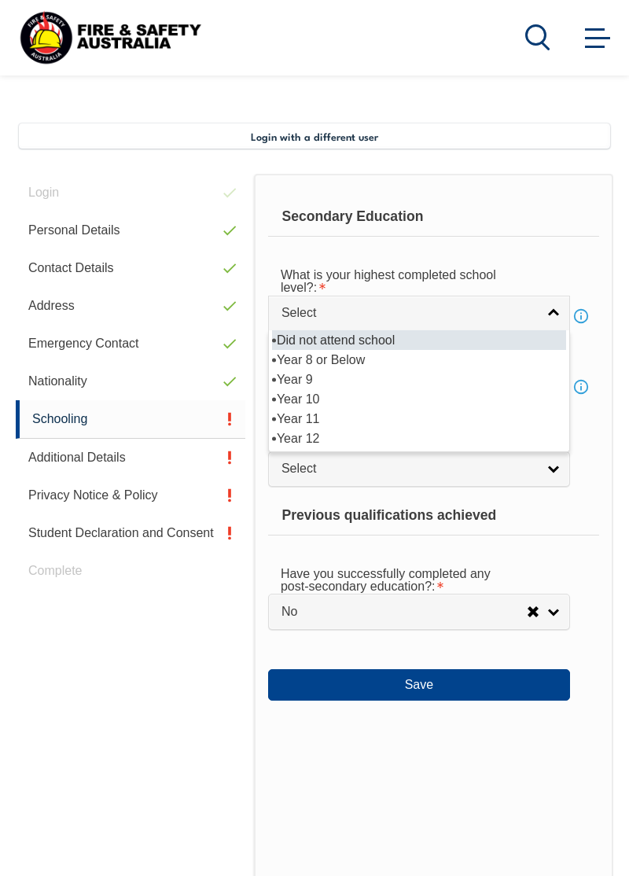
select select "2"
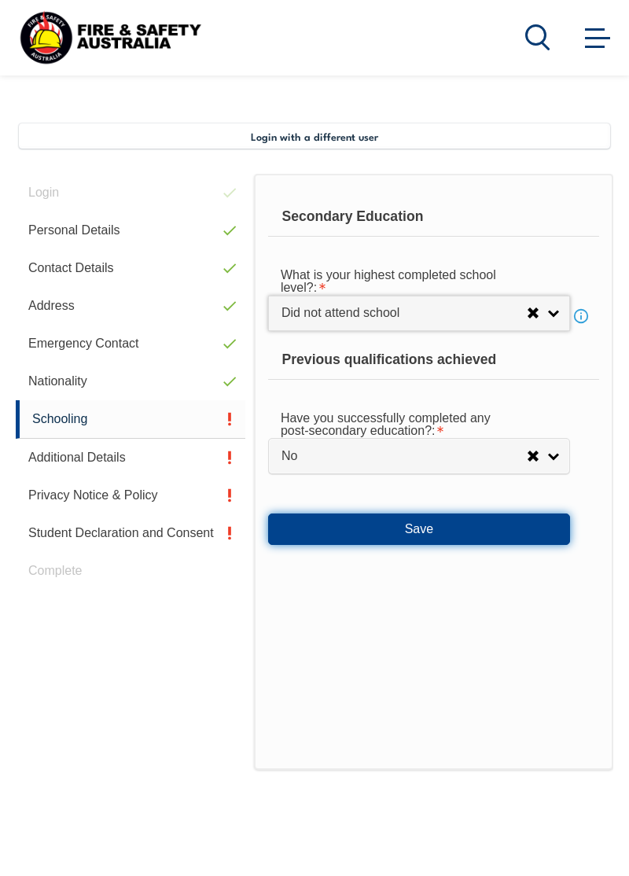
click at [488, 520] on button "Save" at bounding box center [419, 528] width 302 height 31
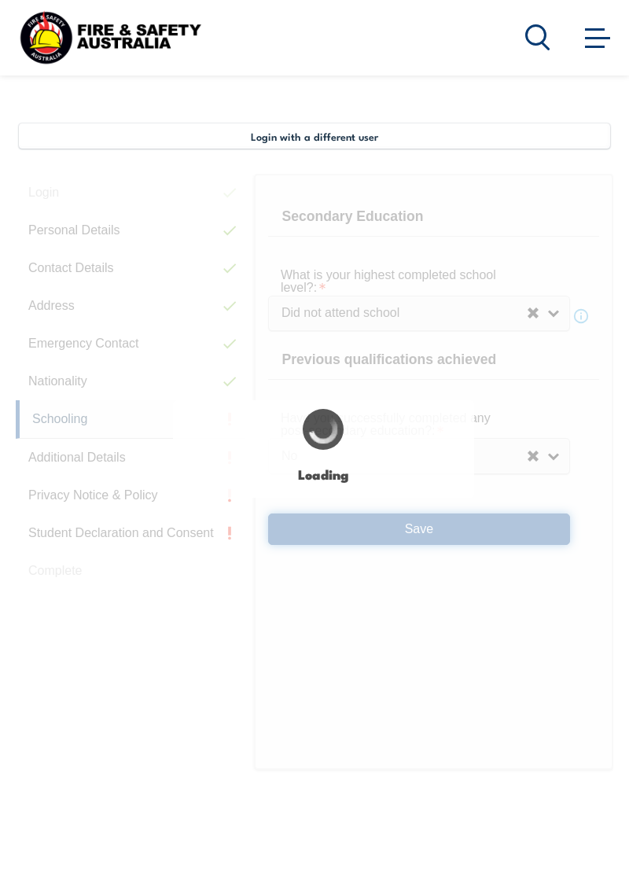
select select
select select "false"
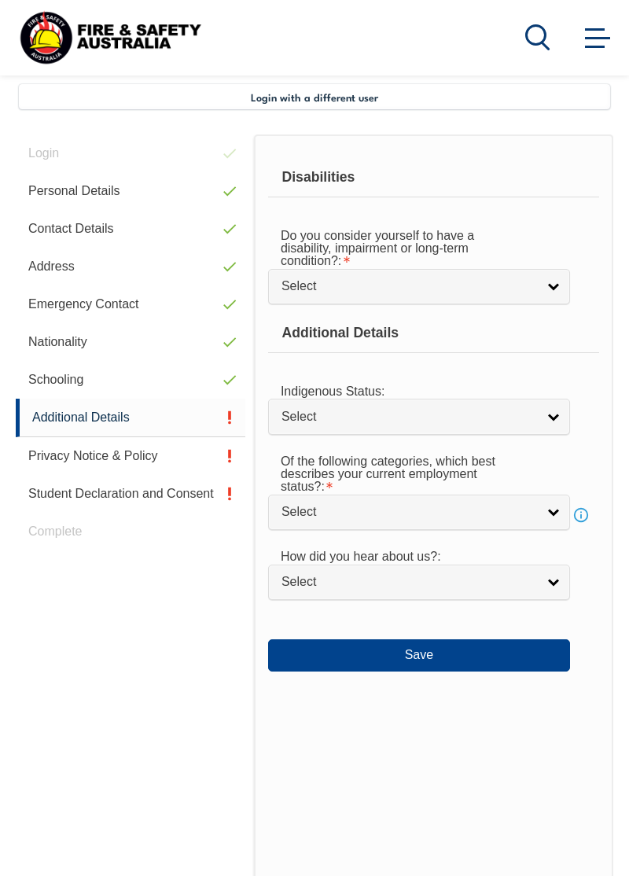
scroll to position [380, 0]
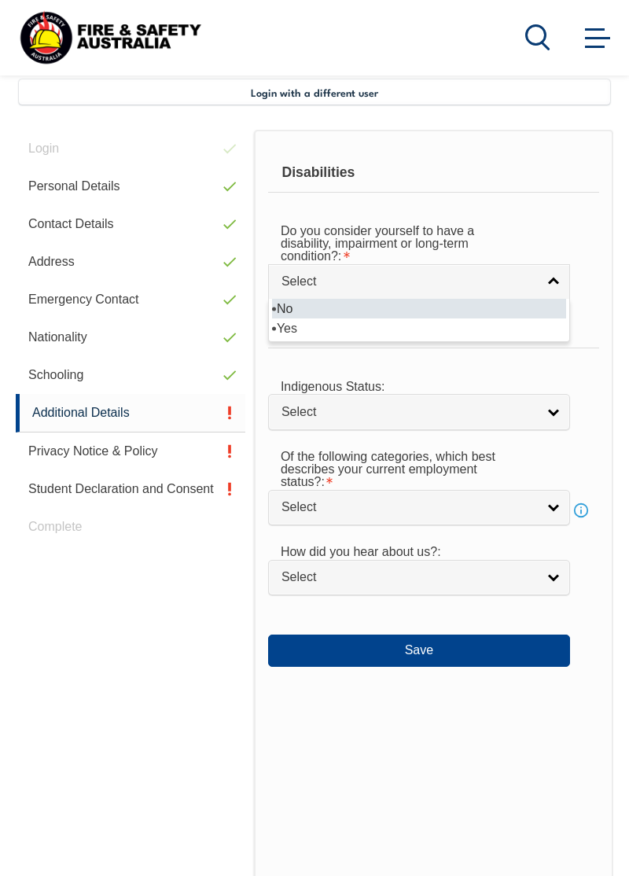
select select "false"
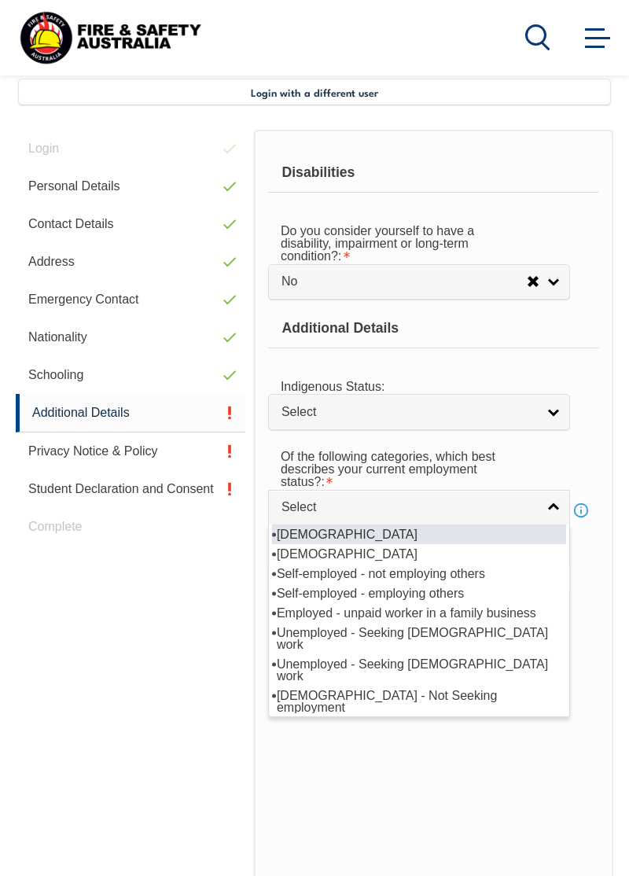
select select "1"
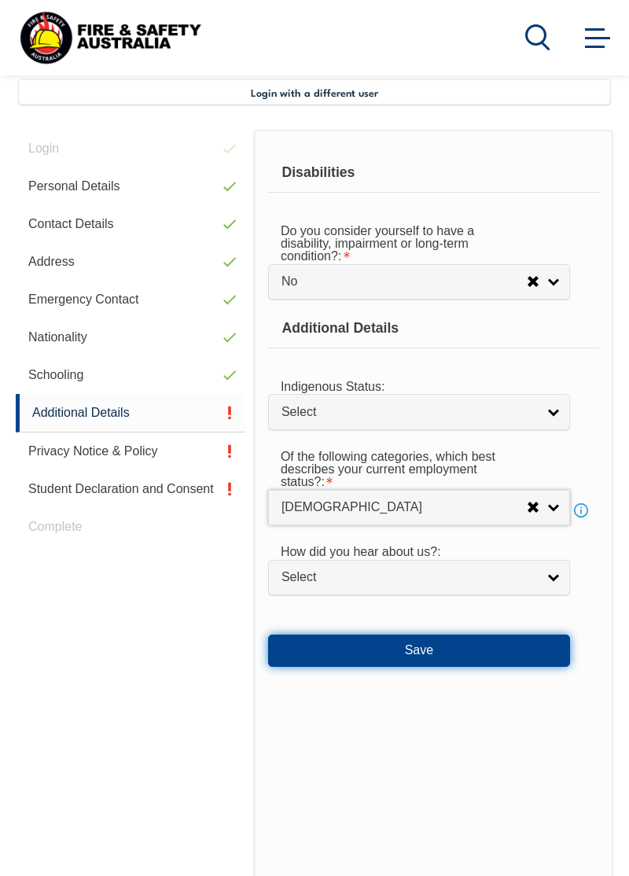
click at [520, 666] on button "Save" at bounding box center [419, 649] width 302 height 31
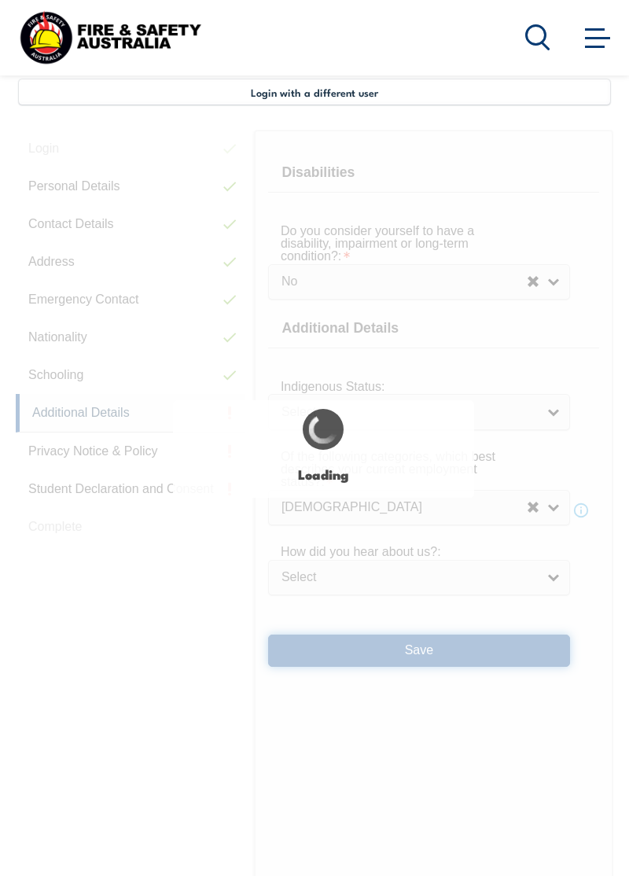
select select "false"
select select
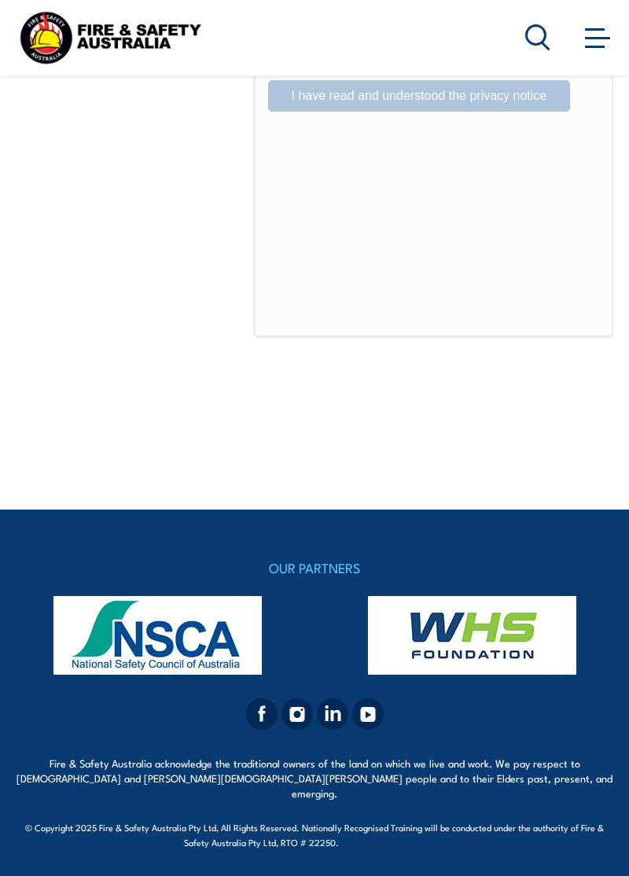
scroll to position [1860, 0]
click at [278, 9] on div at bounding box center [394, -1] width 252 height 17
click at [281, 40] on label "I Agree Do you agree?" at bounding box center [419, 24] width 302 height 31
click at [408, 39] on input "I Agree Do you agree?" at bounding box center [421, 24] width 27 height 30
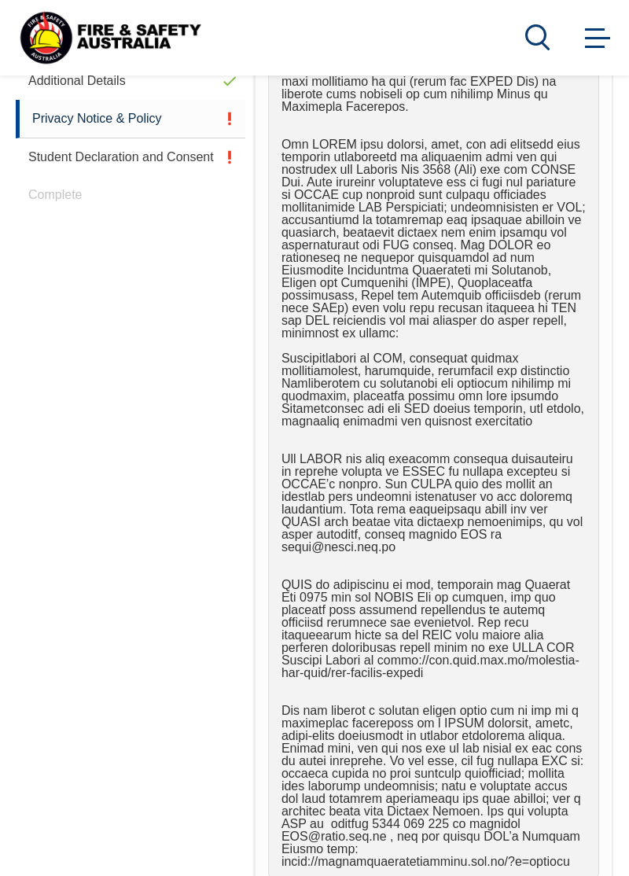
scroll to position [714, 0]
